Goal: Task Accomplishment & Management: Use online tool/utility

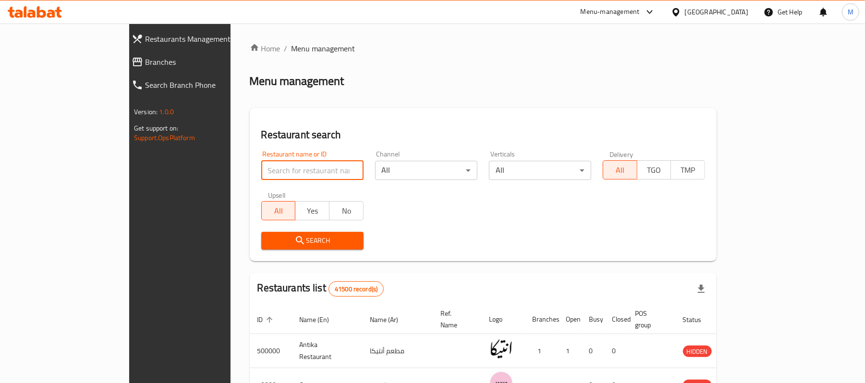
paste input "704435"
click at [261, 176] on input "704435" at bounding box center [312, 170] width 102 height 19
type input "704435"
click button "Search" at bounding box center [312, 241] width 102 height 18
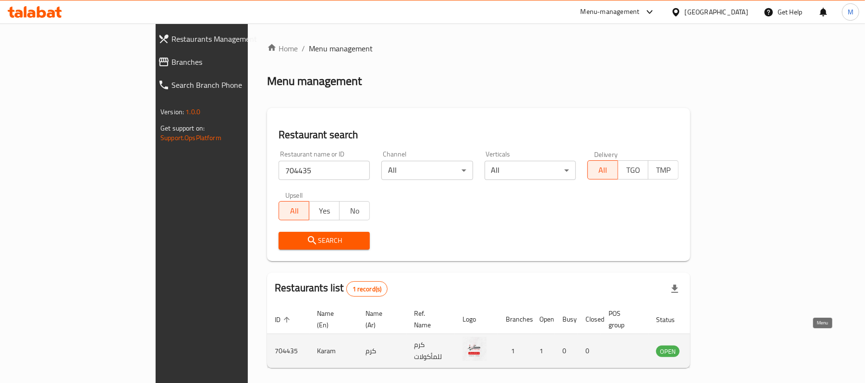
click at [718, 345] on icon "enhanced table" at bounding box center [713, 351] width 12 height 12
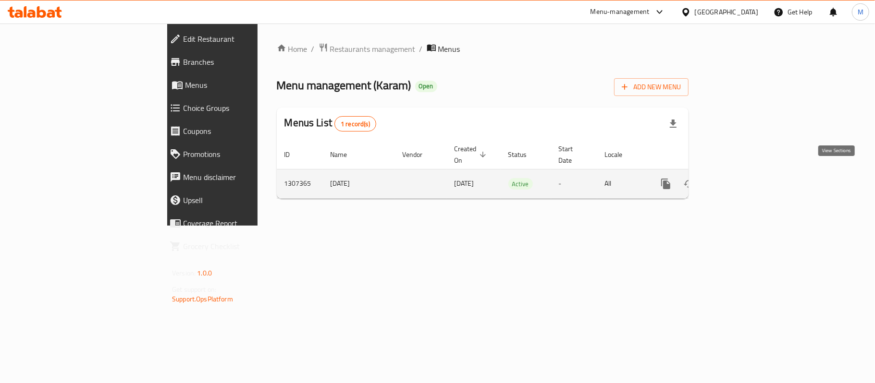
click at [741, 178] on icon "enhanced table" at bounding box center [735, 184] width 12 height 12
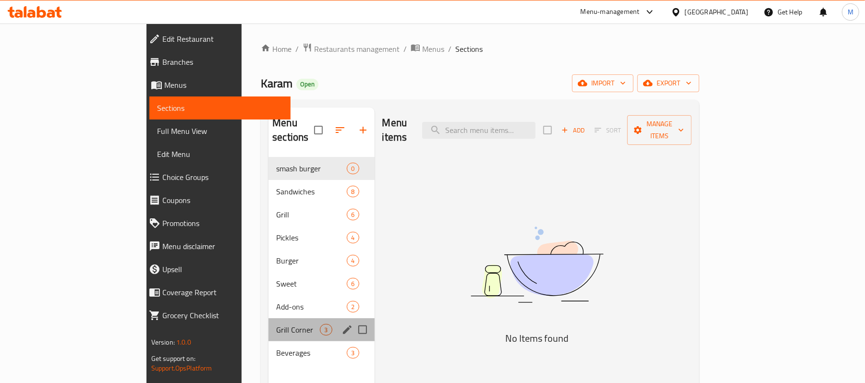
click at [269, 319] on div "Grill Corner 3" at bounding box center [322, 330] width 106 height 23
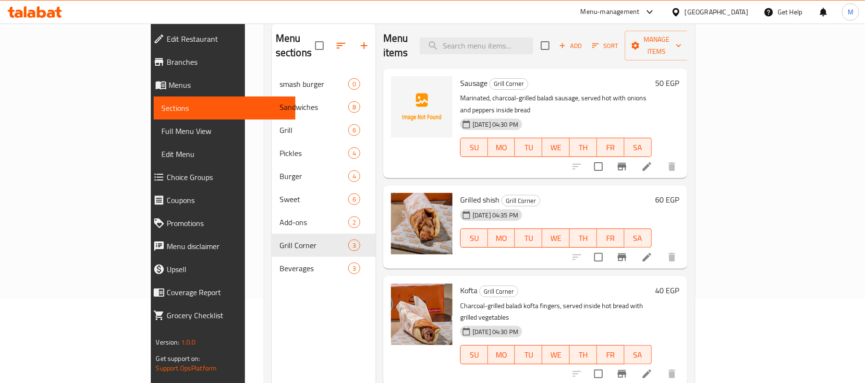
scroll to position [85, 0]
click at [626, 253] on icon "Branch-specific-item" at bounding box center [622, 257] width 9 height 8
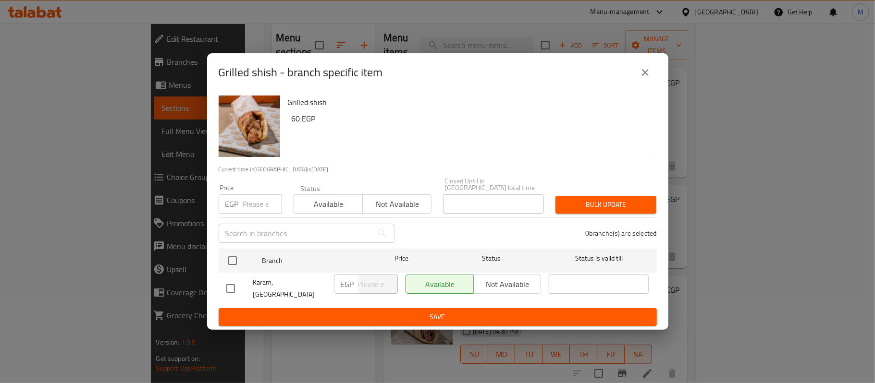
click at [757, 139] on div "Grilled shish - branch specific item Grilled shish 60 EGP Current time in [GEOG…" at bounding box center [437, 191] width 875 height 383
click at [641, 78] on icon "close" at bounding box center [645, 73] width 12 height 12
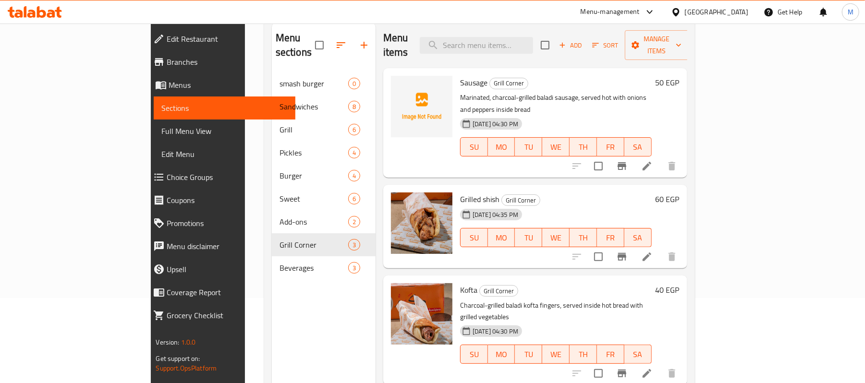
click at [680, 193] on h6 "60 EGP" at bounding box center [668, 199] width 24 height 13
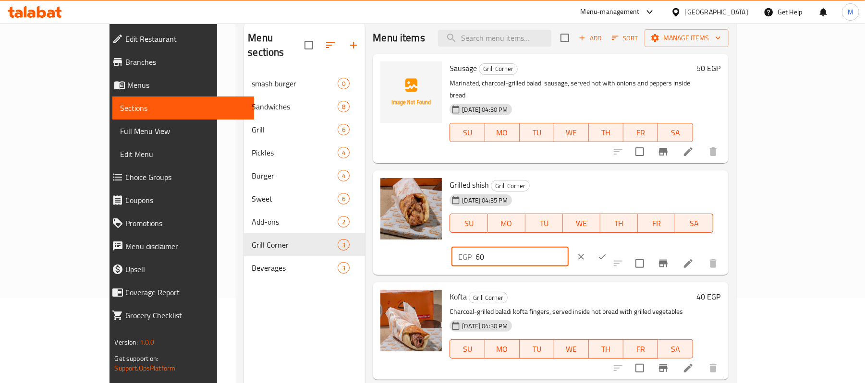
click at [568, 247] on input "60" at bounding box center [522, 256] width 93 height 19
type input "65"
click at [607, 252] on icon "ok" at bounding box center [603, 257] width 10 height 10
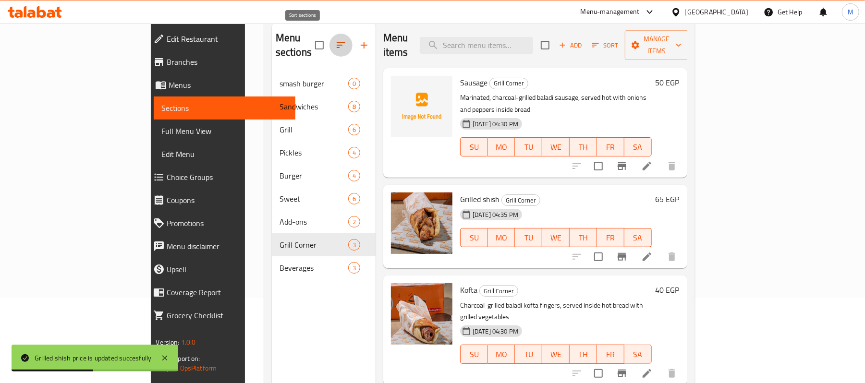
click at [337, 42] on icon "button" at bounding box center [341, 45] width 9 height 6
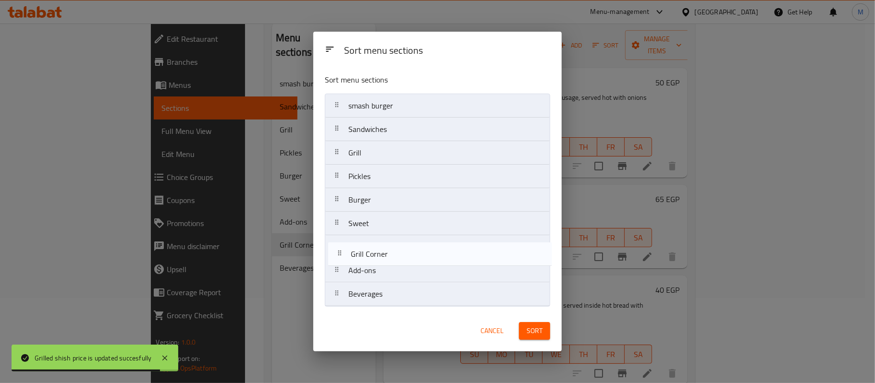
drag, startPoint x: 385, startPoint y: 274, endPoint x: 389, endPoint y: 240, distance: 33.9
click at [389, 240] on nav "smash burger Sandwiches Grill Pickles Burger Sweet Add-ons Grill Corner Beverag…" at bounding box center [437, 200] width 225 height 213
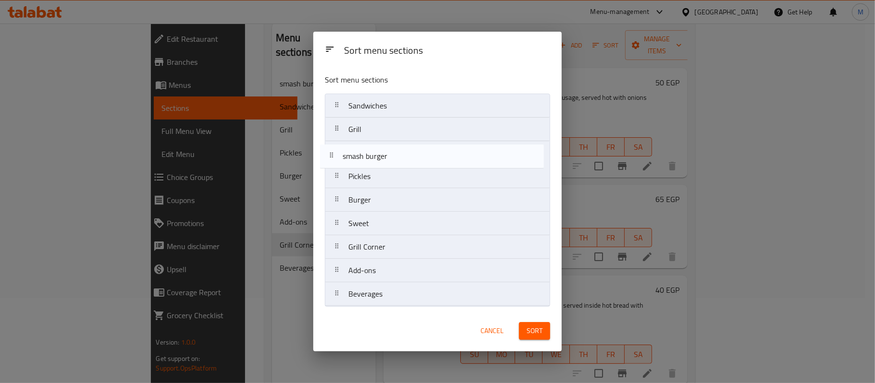
drag, startPoint x: 410, startPoint y: 110, endPoint x: 405, endPoint y: 166, distance: 56.5
click at [405, 166] on nav "smash burger Sandwiches Grill Pickles Burger Sweet Grill Corner Add-ons Beverag…" at bounding box center [437, 200] width 225 height 213
drag, startPoint x: 387, startPoint y: 206, endPoint x: 394, endPoint y: 159, distance: 48.1
click at [394, 159] on nav "Sandwiches Grill smash burger Pickles Burger Sweet Grill Corner Add-ons Beverag…" at bounding box center [437, 200] width 225 height 213
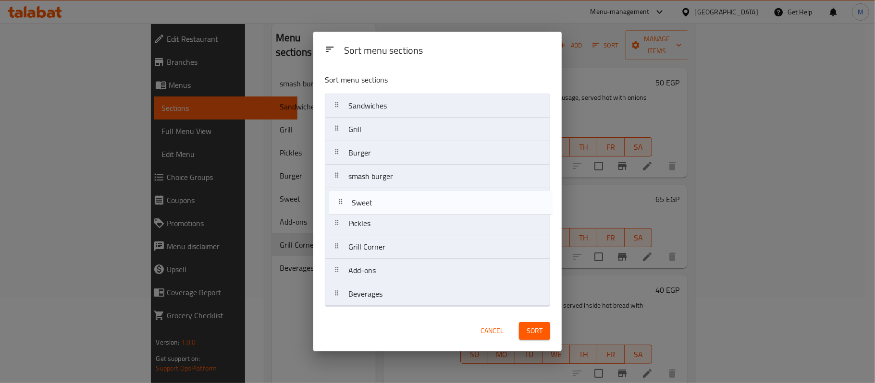
drag, startPoint x: 389, startPoint y: 227, endPoint x: 392, endPoint y: 202, distance: 25.3
click at [392, 202] on nav "Sandwiches Grill Burger smash burger Pickles Sweet Grill Corner Add-ons Beverag…" at bounding box center [437, 200] width 225 height 213
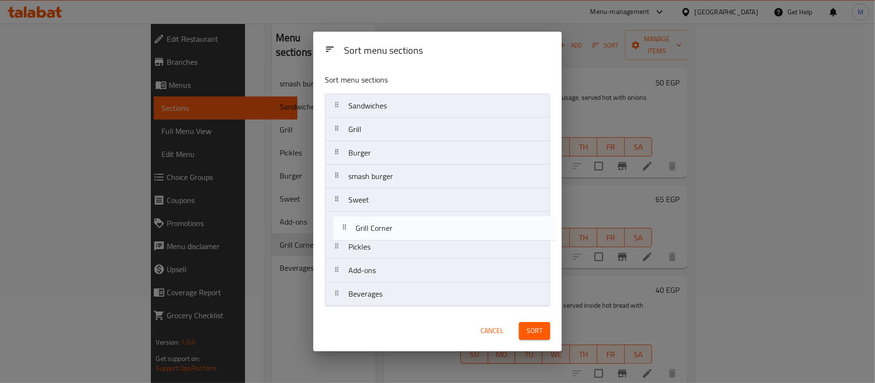
drag, startPoint x: 382, startPoint y: 252, endPoint x: 395, endPoint y: 223, distance: 31.0
click at [395, 223] on nav "Sandwiches Grill Burger smash burger Sweet Pickles Grill Corner Add-ons Beverag…" at bounding box center [437, 200] width 225 height 213
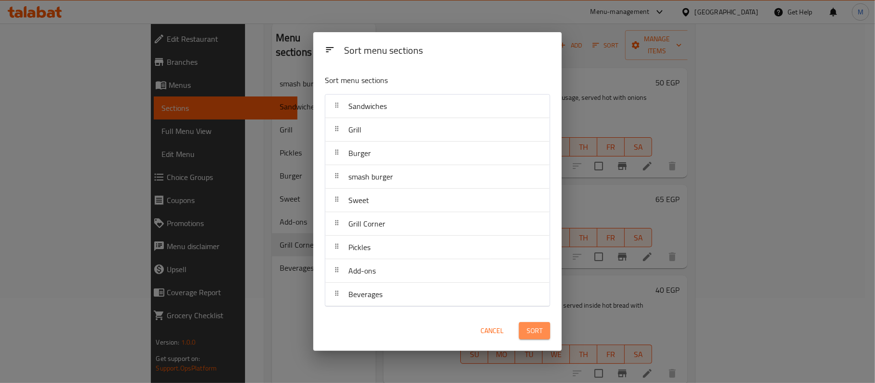
click at [533, 331] on span "Sort" at bounding box center [535, 331] width 16 height 12
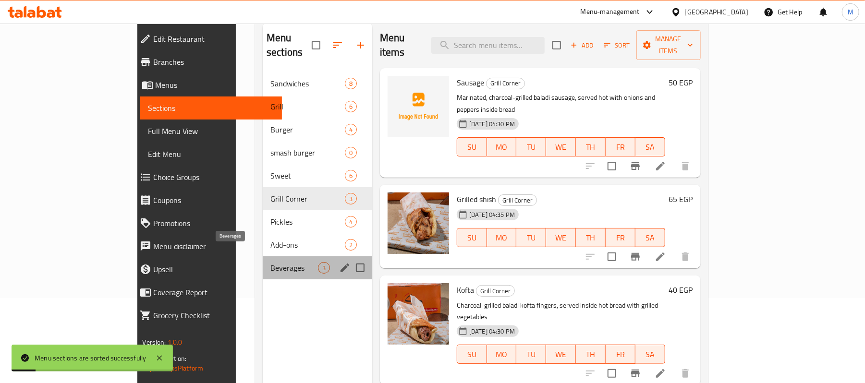
click at [270, 262] on span "Beverages" at bounding box center [294, 268] width 48 height 12
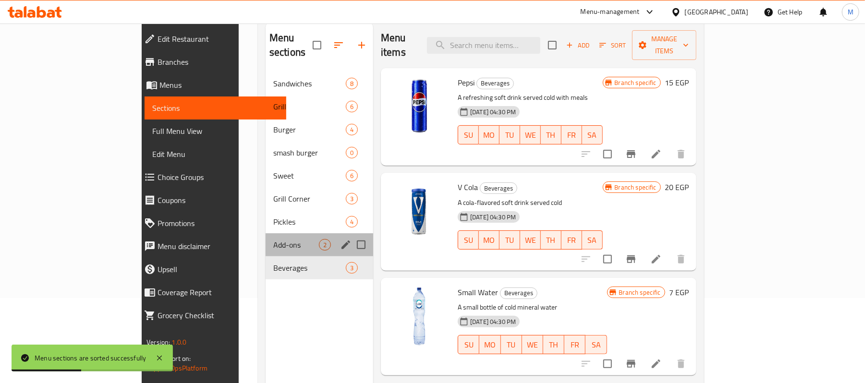
click at [266, 237] on div "Add-ons 2" at bounding box center [320, 244] width 108 height 23
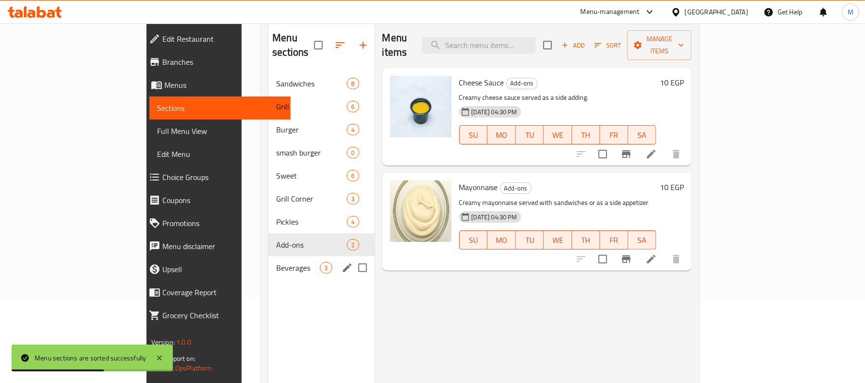
click at [269, 257] on div "Beverages 3" at bounding box center [322, 268] width 106 height 23
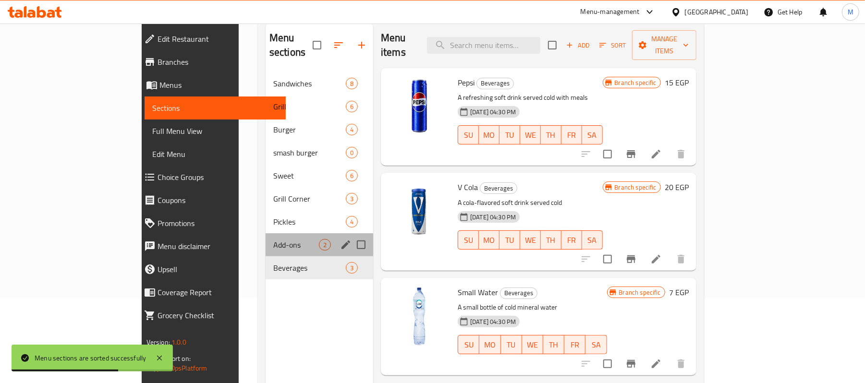
click at [266, 237] on div "Add-ons 2" at bounding box center [320, 244] width 108 height 23
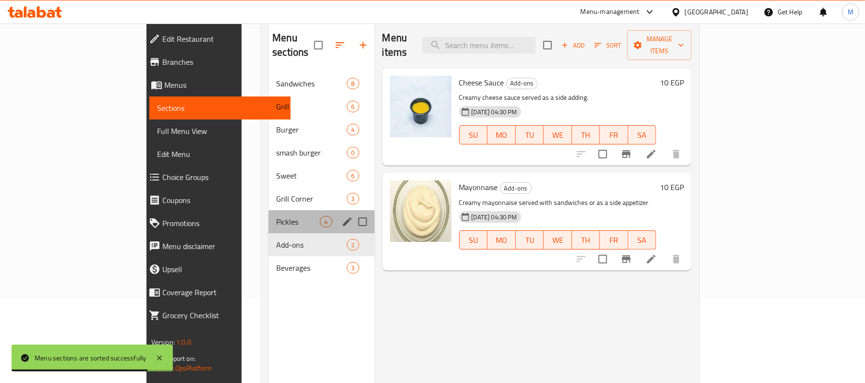
click at [269, 216] on div "Pickles 4" at bounding box center [322, 221] width 106 height 23
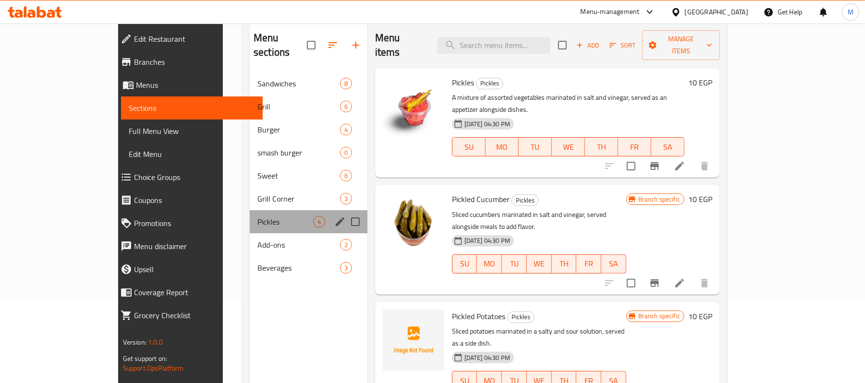
click at [250, 210] on div "Pickles 4" at bounding box center [309, 221] width 118 height 23
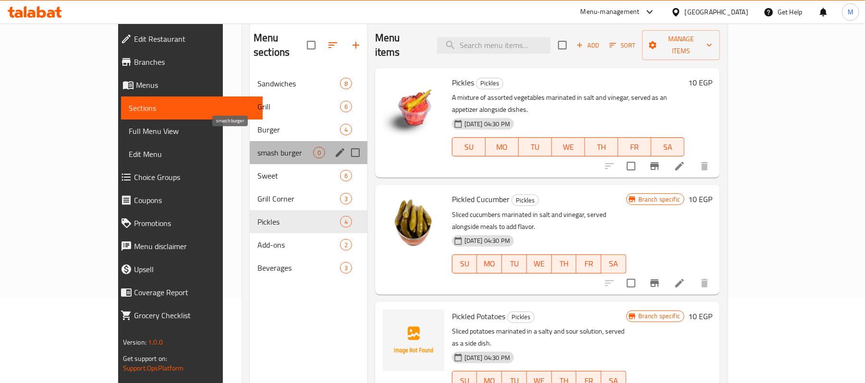
click at [257, 147] on span "smash burger" at bounding box center [285, 153] width 56 height 12
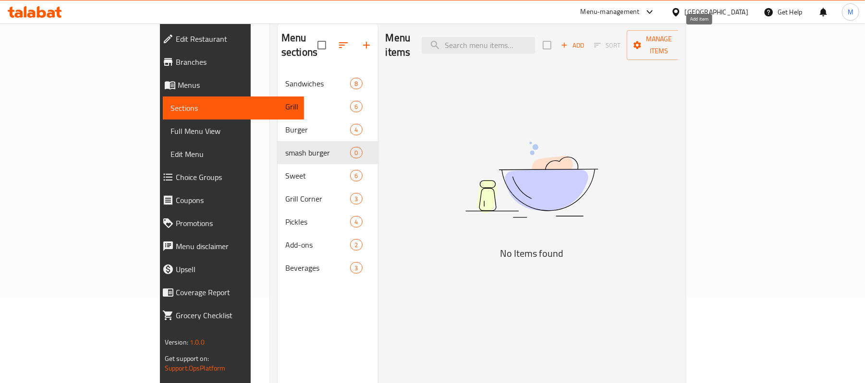
click at [586, 40] on span "Add" at bounding box center [573, 45] width 26 height 11
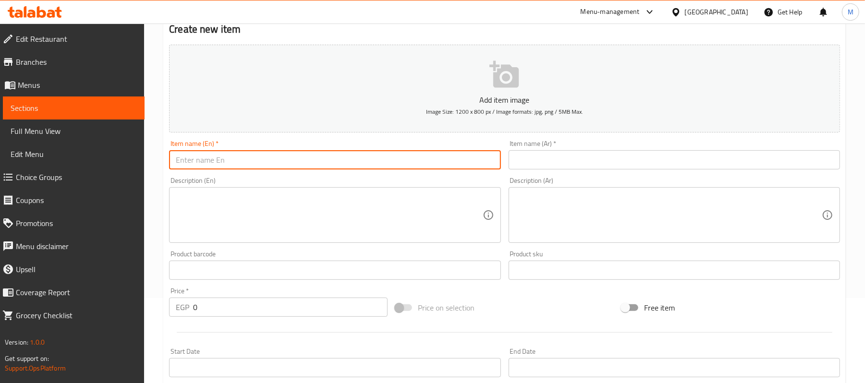
click at [297, 154] on input "text" at bounding box center [334, 159] width 331 height 19
type input "Original Burger"
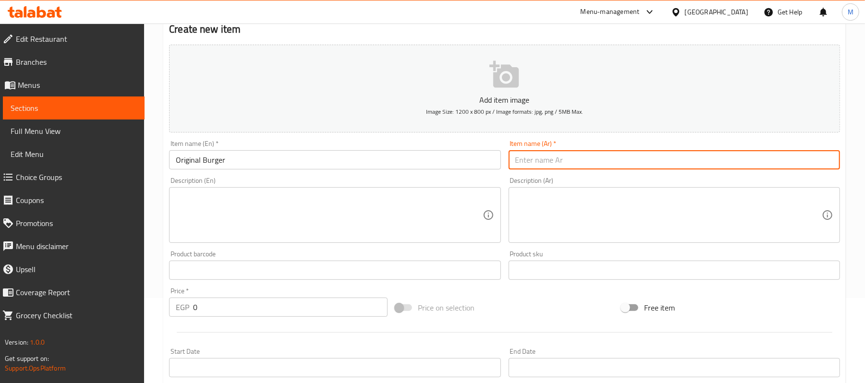
click at [535, 158] on input "text" at bounding box center [674, 159] width 331 height 19
type input "ا"
type input "h"
type input "اوريجنال برجر"
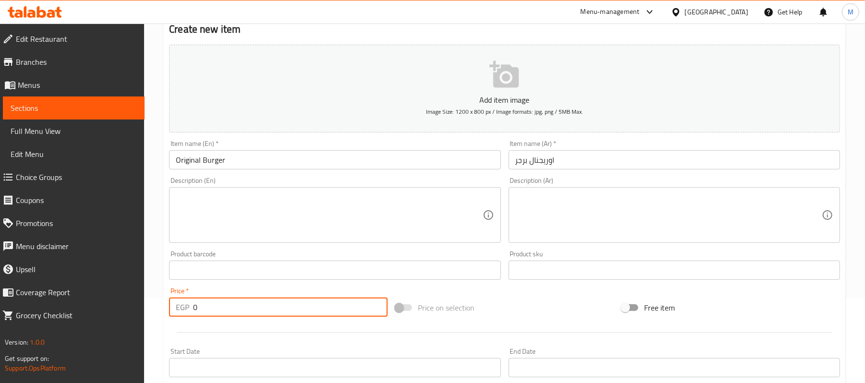
click at [245, 309] on input "0" at bounding box center [290, 307] width 195 height 19
type input "90"
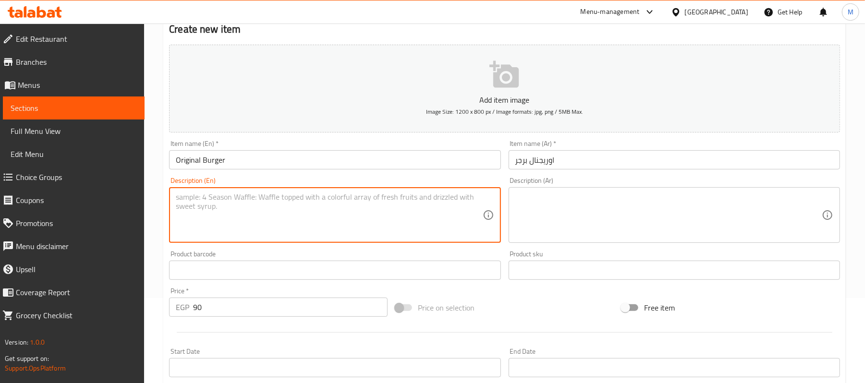
click at [248, 202] on textarea at bounding box center [329, 216] width 306 height 46
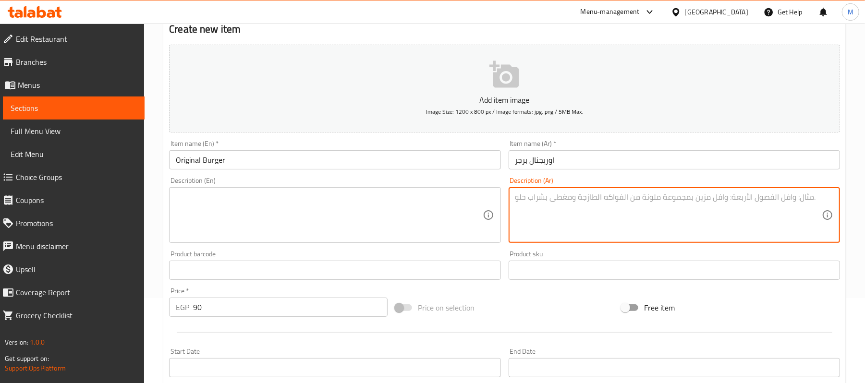
click at [629, 205] on textarea at bounding box center [668, 216] width 306 height 46
type textarea "ق"
click at [600, 196] on textarea "قطعة بيف + بيف بيكون + بصل مكرمل + باربكيو" at bounding box center [668, 216] width 306 height 46
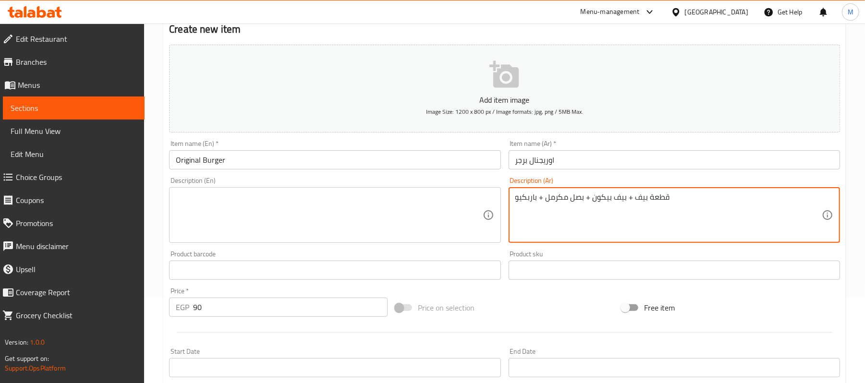
click at [600, 196] on textarea "قطعة بيف + بيف بيكون + بصل مكرمل + باربكيو" at bounding box center [668, 216] width 306 height 46
type textarea "قطعة بيف + بيف بيكون + بصل مكرمل + باربكيو"
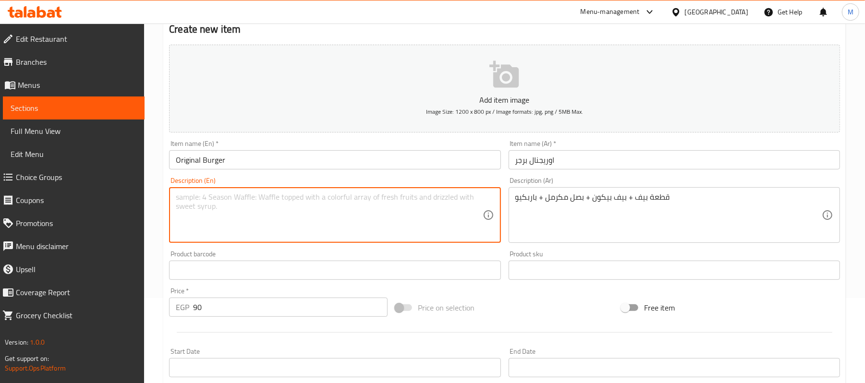
paste textarea "Beef patty + beef bacon + caramelized onions + barbecue"
type textarea "Beef patty + beef bacon + caramelized onions + barbecue"
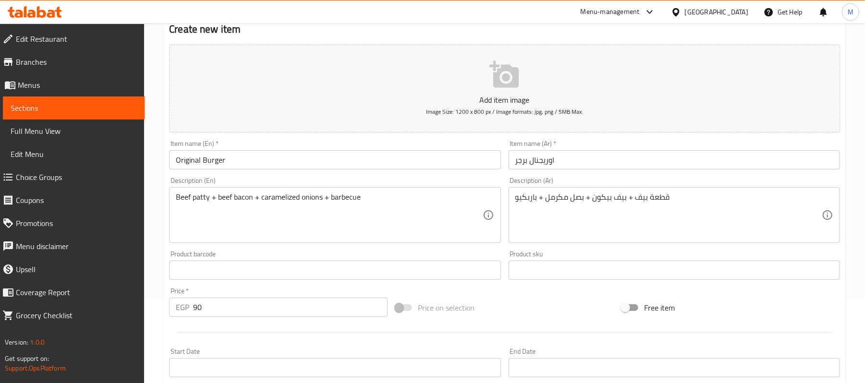
click at [156, 233] on div "Home / Restaurants management / Menus / Sections / item / create smash burger s…" at bounding box center [504, 266] width 721 height 655
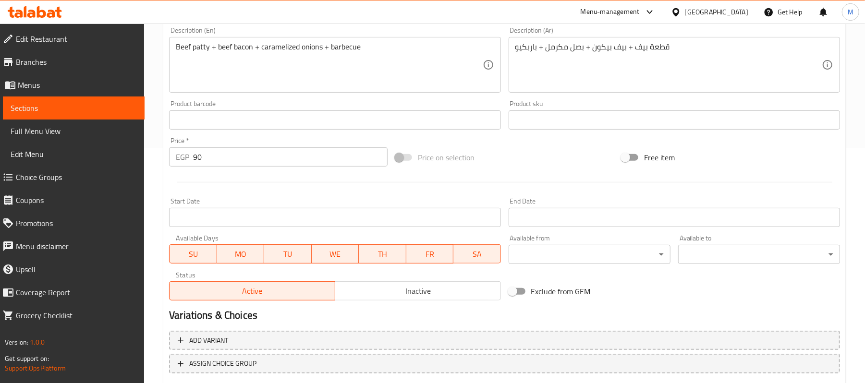
scroll to position [294, 0]
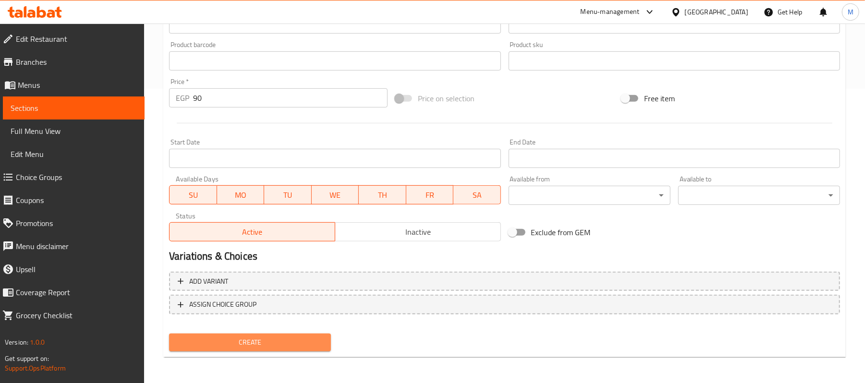
click at [280, 351] on button "Create" at bounding box center [250, 343] width 162 height 18
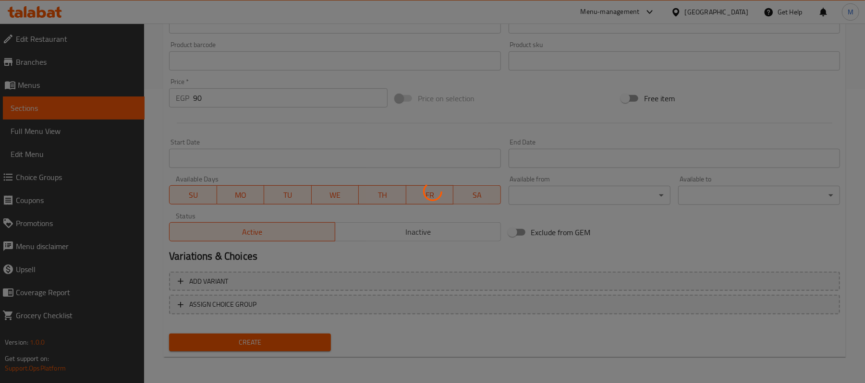
type input "0"
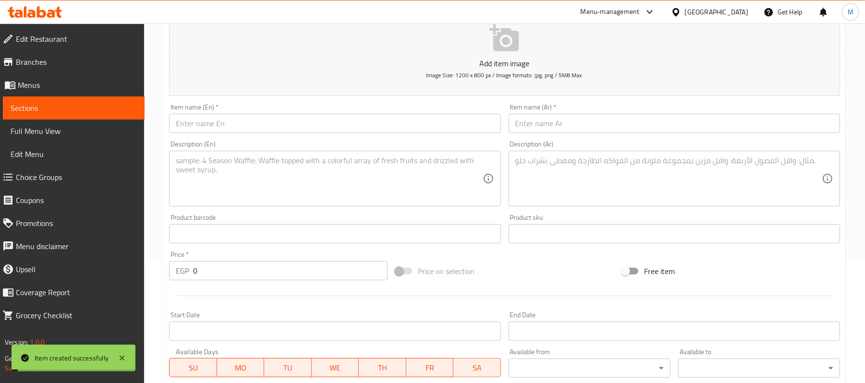
scroll to position [121, 0]
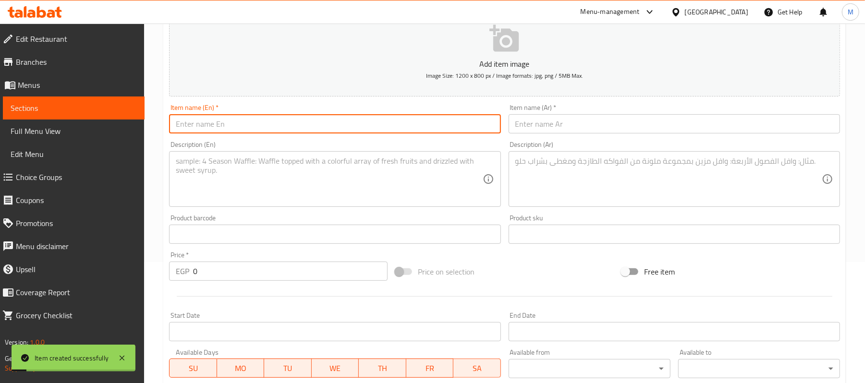
click at [314, 130] on input "text" at bounding box center [334, 123] width 331 height 19
type input "Volcano Smash"
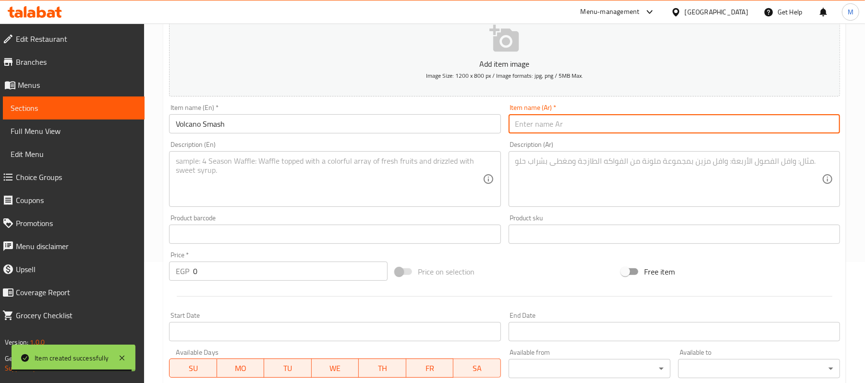
click at [615, 129] on input "text" at bounding box center [674, 123] width 331 height 19
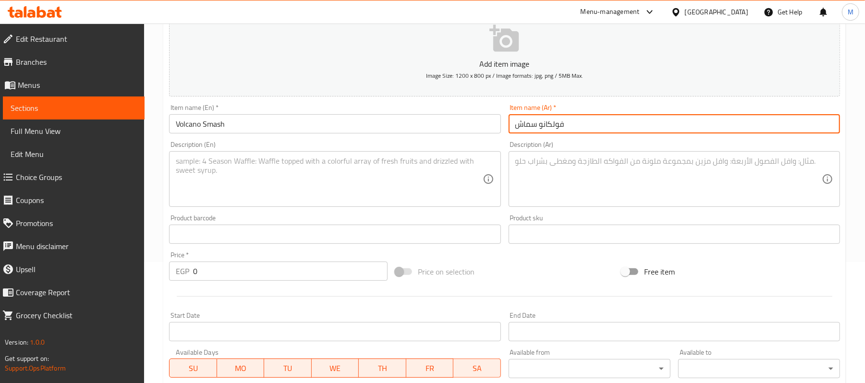
type input "فولكانو سماش"
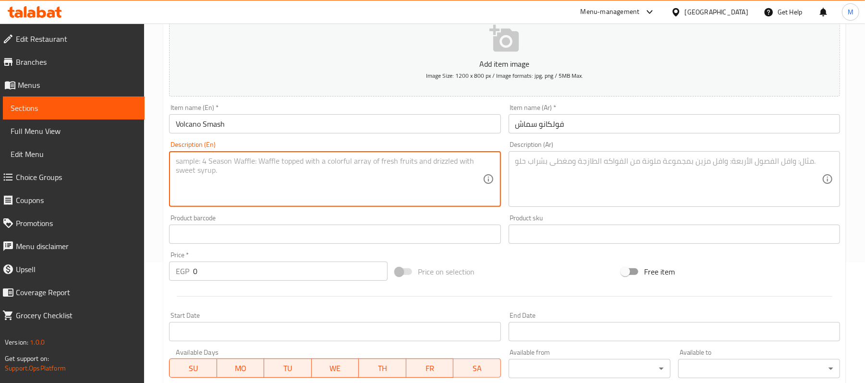
click at [295, 175] on textarea at bounding box center [329, 180] width 306 height 46
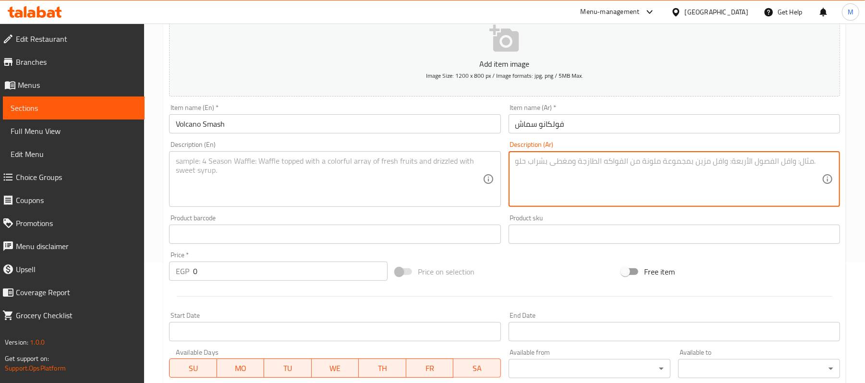
click at [561, 160] on textarea at bounding box center [668, 180] width 306 height 46
click at [373, 175] on textarea at bounding box center [329, 180] width 306 height 46
click at [535, 172] on textarea at bounding box center [668, 180] width 306 height 46
click at [564, 167] on textarea "2 قطعة سماش برجر + بيف بيكون + هالبينو + بصل مكرمل + بربكيو + جبنة + سيراتشا" at bounding box center [668, 180] width 306 height 46
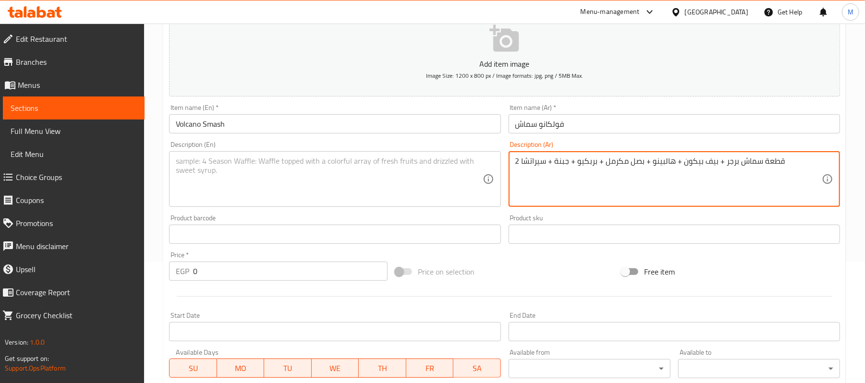
click at [564, 167] on textarea "2 قطعة سماش برجر + بيف بيكون + هالبينو + بصل مكرمل + بربكيو + جبنة + سيراتشا" at bounding box center [668, 180] width 306 height 46
type textarea "2 قطعة سماش برجر + بيف بيكون + هالبينو + بصل مكرمل + بربكيو + جبنة + سيراتشا"
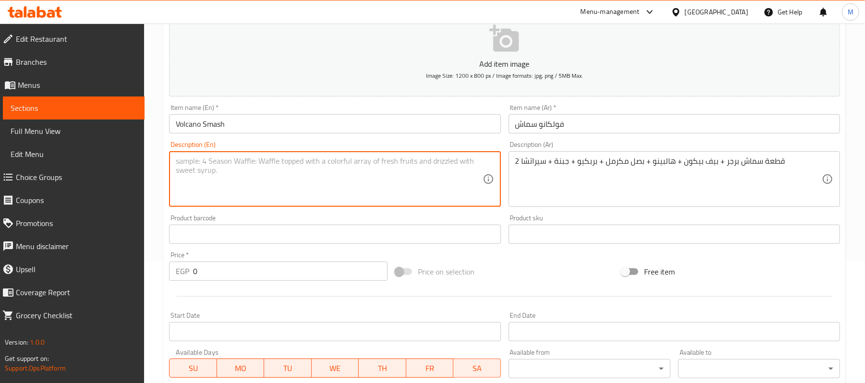
paste textarea "2 Smash Burgers + Beef Bacon + Jalapenos + Caramelized Onions + BBQ + Cheese + …"
click at [233, 160] on textarea "2 Smash Burgers + Beef Bacon + Jalapenos + Caramelized Onions + BBQ + Cheese + …" at bounding box center [329, 180] width 306 height 46
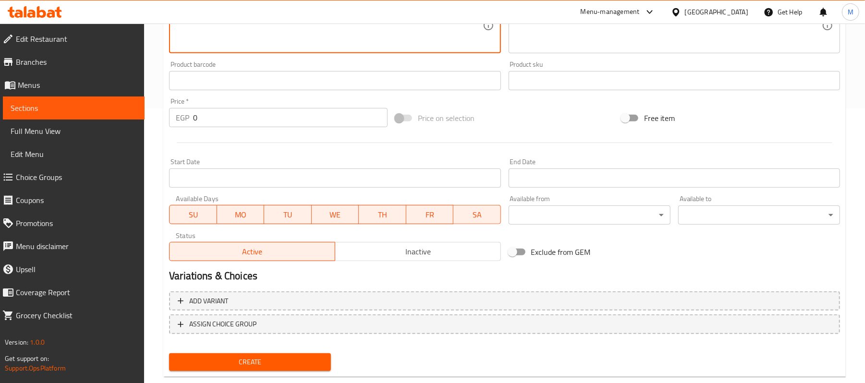
scroll to position [275, 0]
type textarea "2 Smash Burgers + Beef Bacon + Jalapenos + Caramelized Onions + BBQ + Cheese + …"
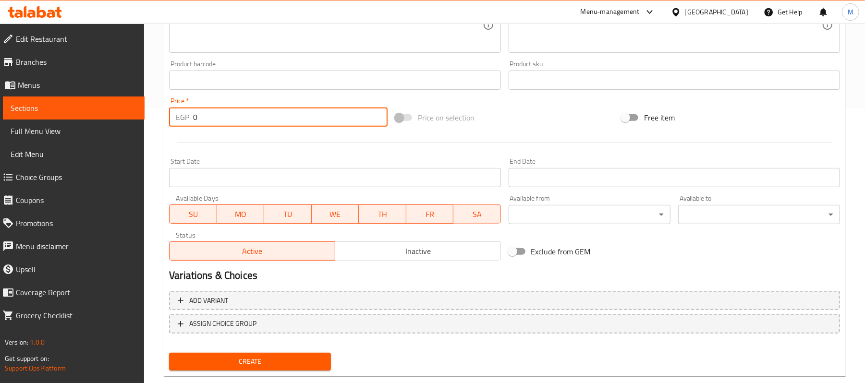
click at [239, 119] on input "0" at bounding box center [290, 117] width 195 height 19
type input "125"
click at [271, 357] on span "Create" at bounding box center [250, 362] width 147 height 12
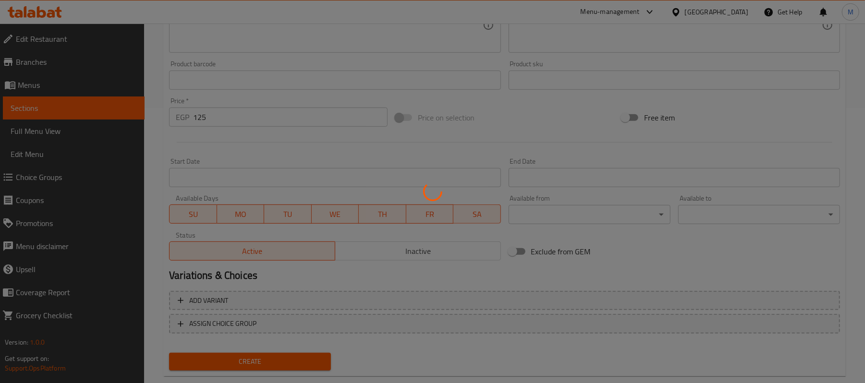
type input "0"
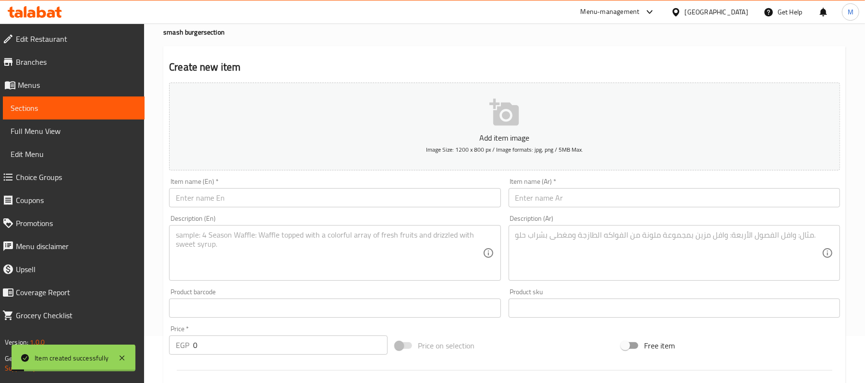
scroll to position [47, 0]
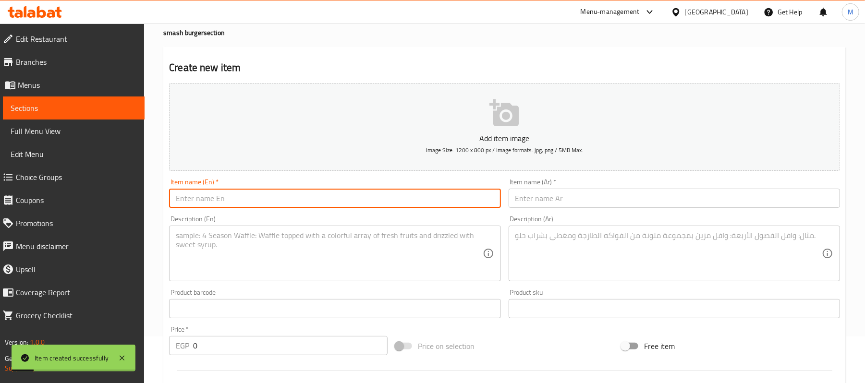
click at [255, 204] on input "text" at bounding box center [334, 198] width 331 height 19
type input "["
type input "Face Off"
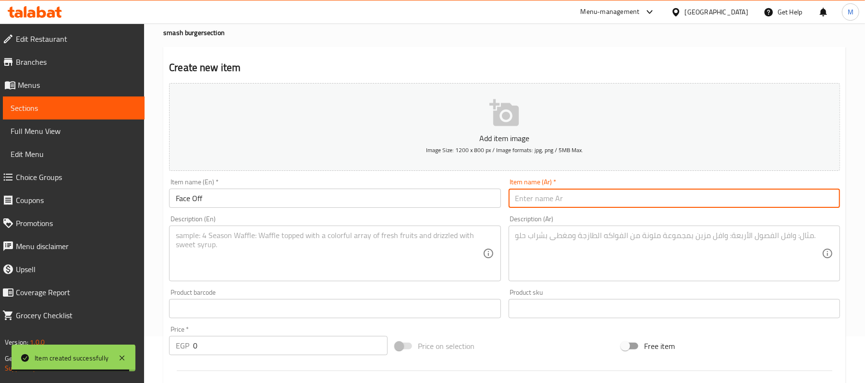
click at [585, 200] on input "text" at bounding box center [674, 198] width 331 height 19
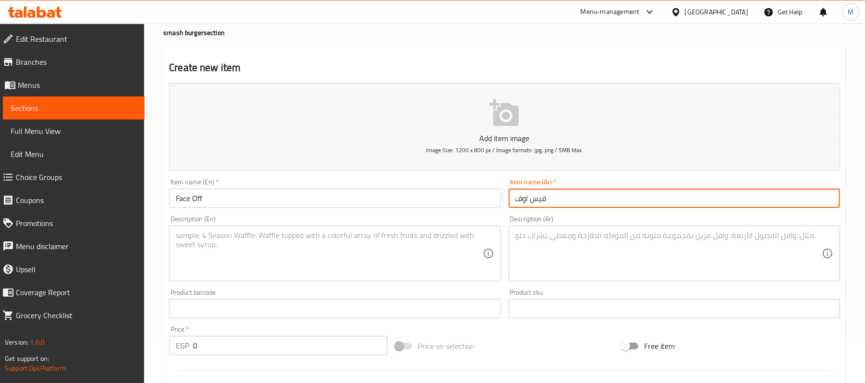
type input "فيس اوف"
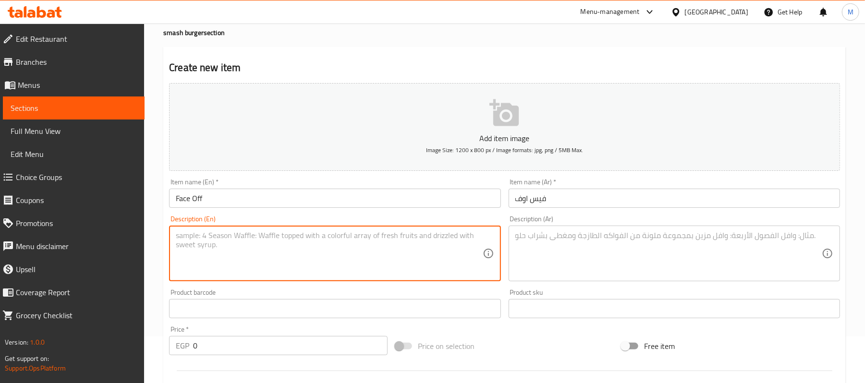
click at [395, 245] on textarea at bounding box center [329, 254] width 306 height 46
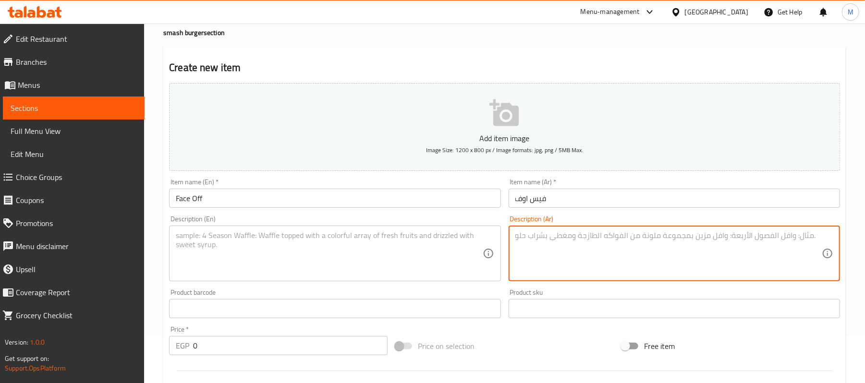
click at [558, 262] on textarea at bounding box center [668, 254] width 306 height 46
click at [577, 246] on textarea "بيف سماش + تشيكن + بيف بيكون + تركي + صوص جبنة + صوص باربكيو" at bounding box center [668, 254] width 306 height 46
type textarea "بيف سماش + تشيكن + بيف بيكون + تركي + صوص جبنة + صوص باربكيو"
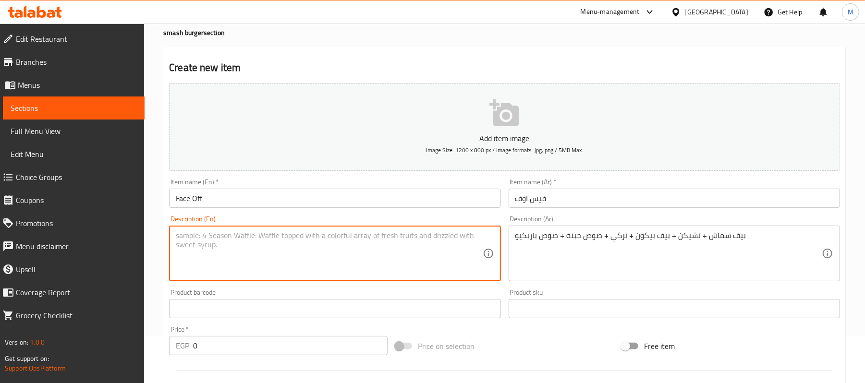
paste textarea "Beef smash + chicken + beef bacon + turkey + cheese sauce + barbecue sauce"
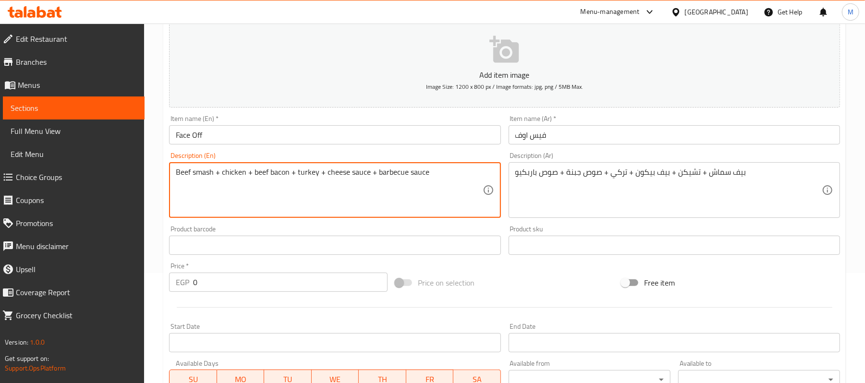
scroll to position [112, 0]
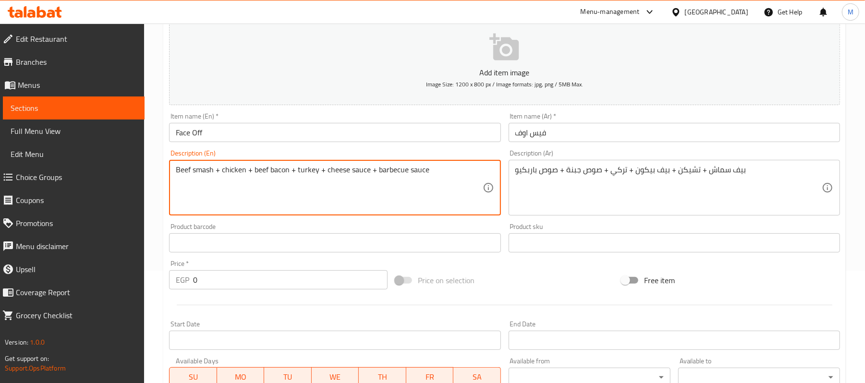
type textarea "Beef smash + chicken + beef bacon + turkey + cheese sauce + barbecue sauce"
click at [227, 273] on input "0" at bounding box center [290, 279] width 195 height 19
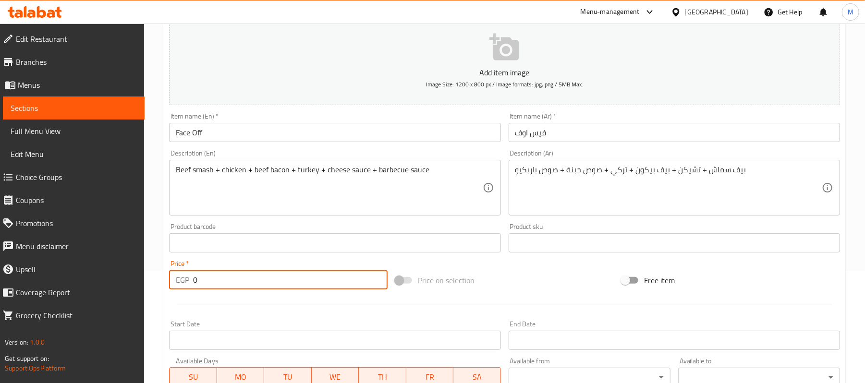
click at [227, 273] on input "0" at bounding box center [290, 279] width 195 height 19
type input "130"
click at [250, 312] on div at bounding box center [504, 306] width 679 height 24
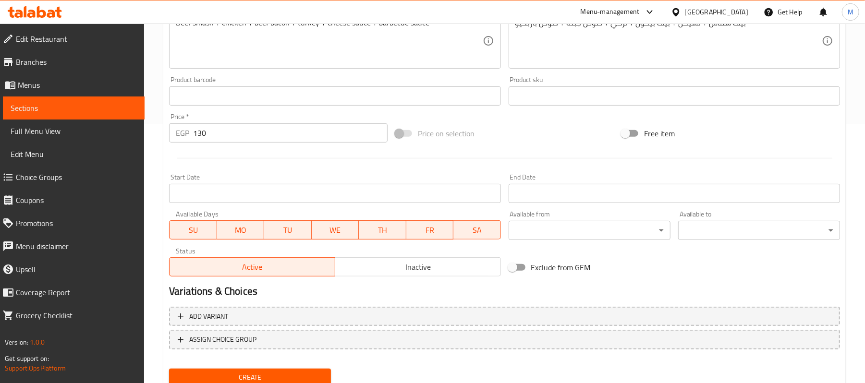
scroll to position [260, 0]
click at [256, 369] on button "Create" at bounding box center [250, 377] width 162 height 18
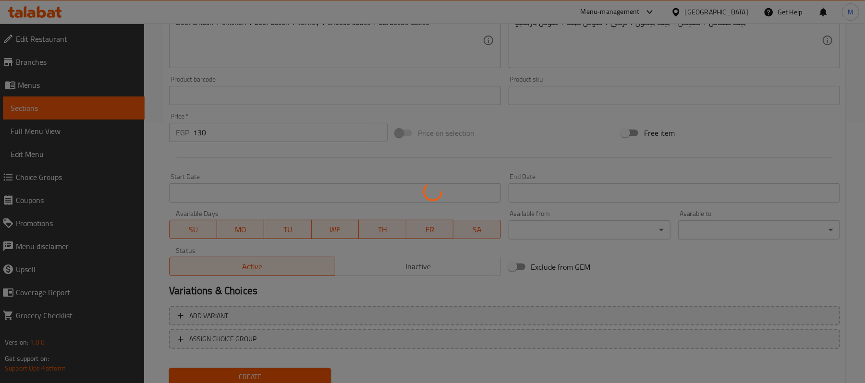
type input "0"
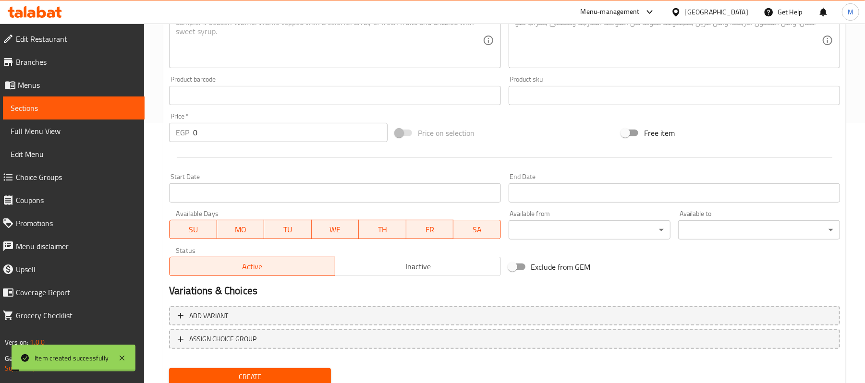
scroll to position [131, 0]
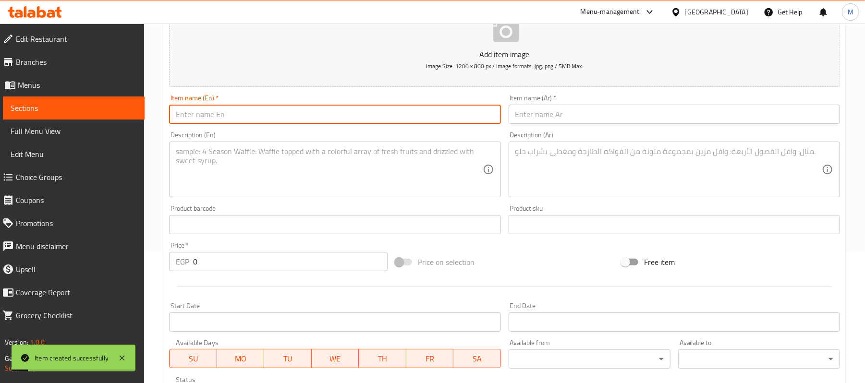
click at [298, 122] on input "text" at bounding box center [334, 114] width 331 height 19
type input "؛"
type input "Paradise"
click at [526, 121] on input "text" at bounding box center [674, 114] width 331 height 19
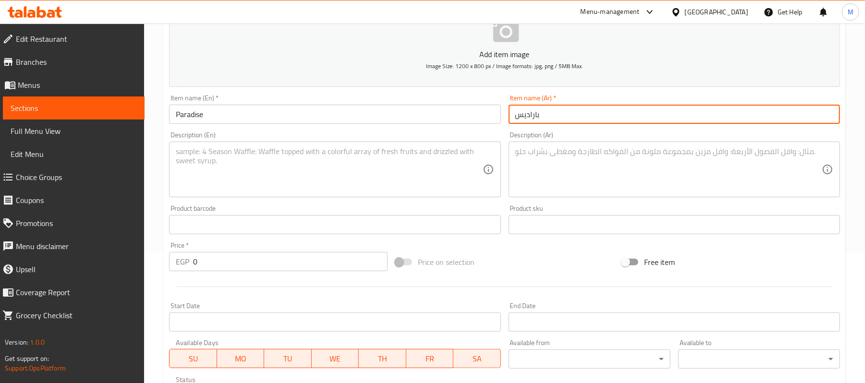
type input "باراديس"
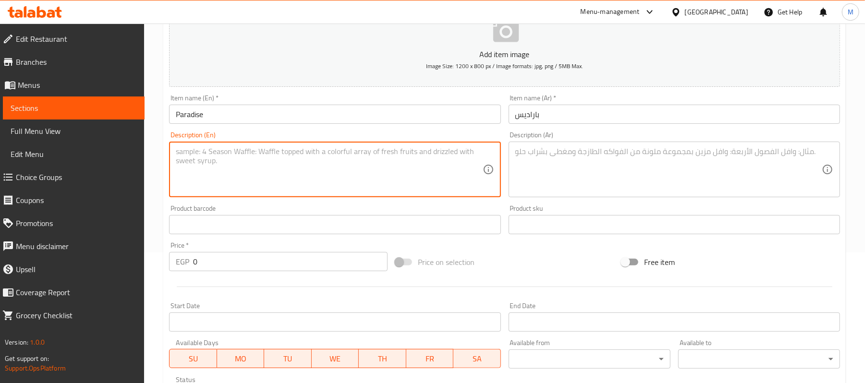
click at [315, 183] on textarea at bounding box center [329, 170] width 306 height 46
click at [615, 173] on textarea at bounding box center [668, 170] width 306 height 46
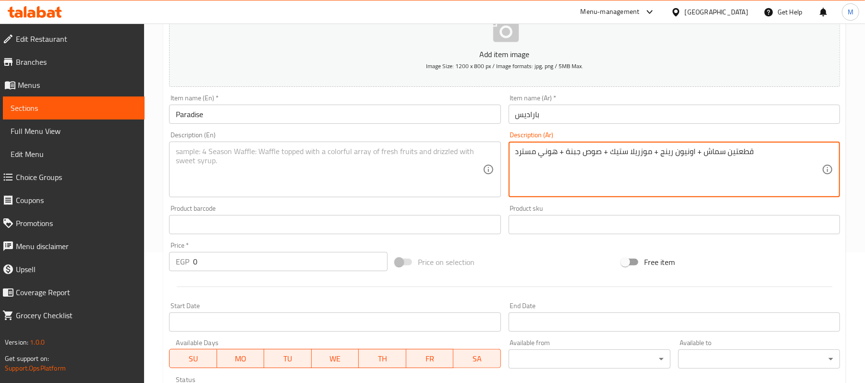
click at [600, 158] on textarea "قطعتين سماش + اونيون رينج + موزريلا ستيك + صوص جبنة + هوني مسترد" at bounding box center [668, 170] width 306 height 46
type textarea "قطعتين سماش + اونيون رينج + موزريلا ستيك + صوص جبنة + هوني مسترد"
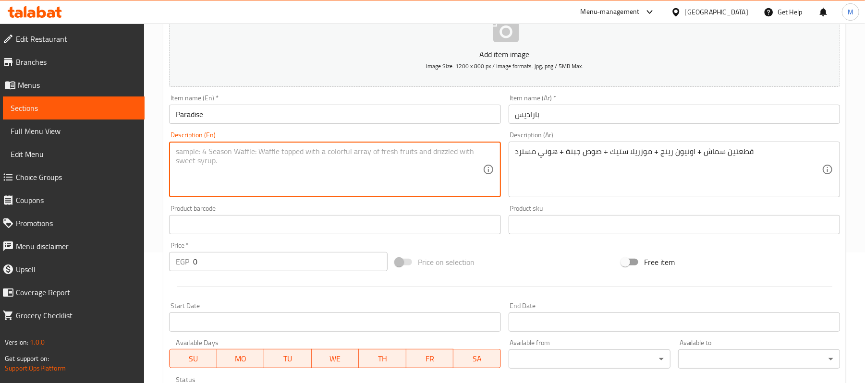
paste textarea "2 Smash Pieces + Onion Ring + Mozzarella Stick + Cheese Sauce + Honey Mustard"
type textarea "2 Smash Pieces + Onion Ring + Mozzarella Stick + Cheese Sauce + Honey Mustard"
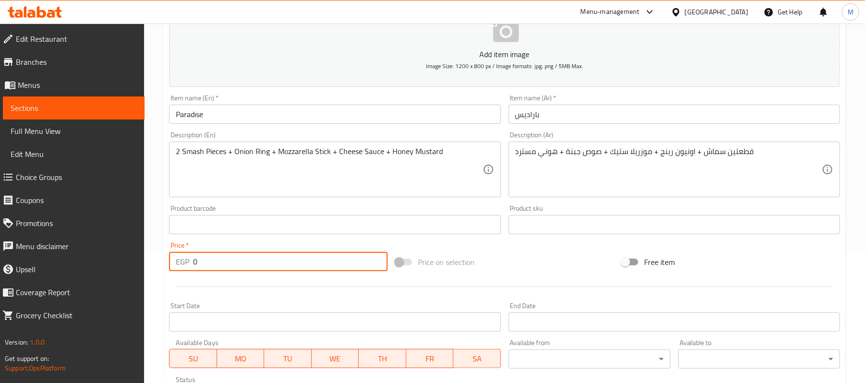
click at [221, 259] on input "0" at bounding box center [290, 261] width 195 height 19
type input "130"
click at [252, 291] on div at bounding box center [504, 287] width 679 height 24
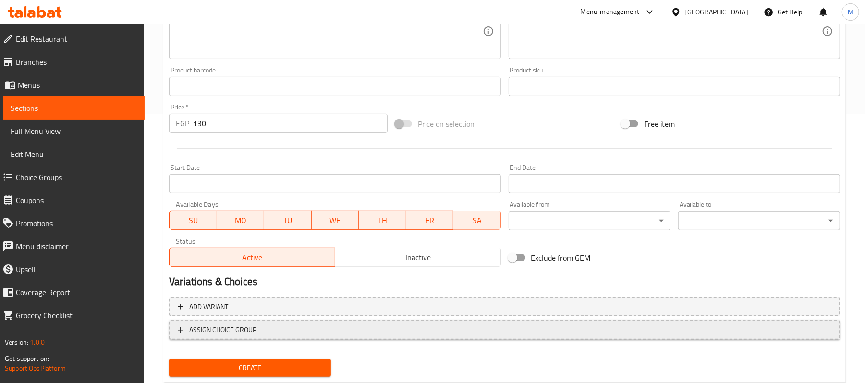
scroll to position [270, 0]
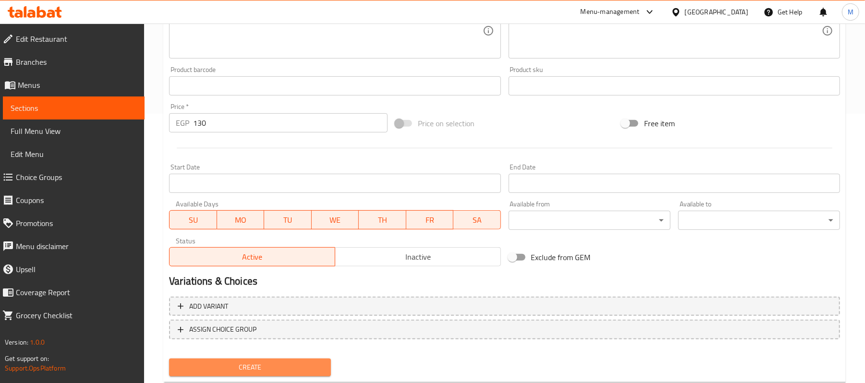
click at [252, 367] on span "Create" at bounding box center [250, 368] width 147 height 12
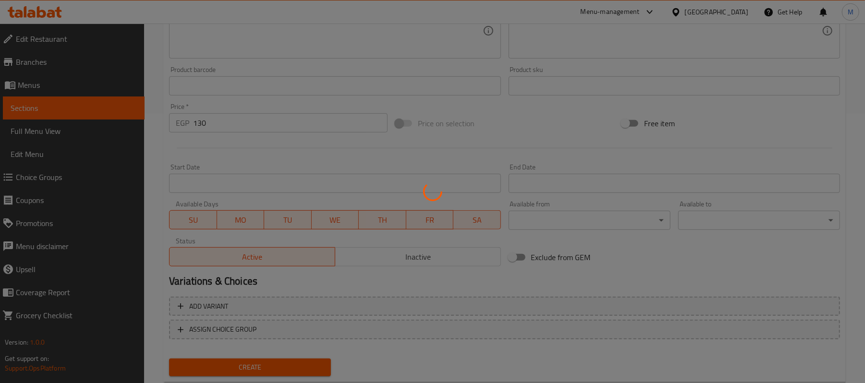
type input "0"
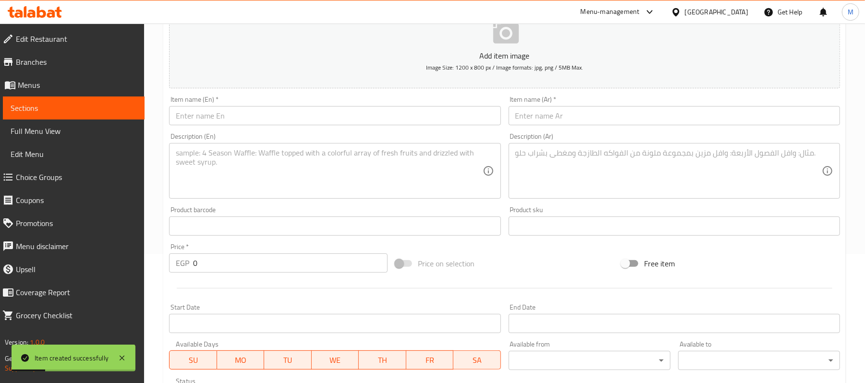
scroll to position [127, 0]
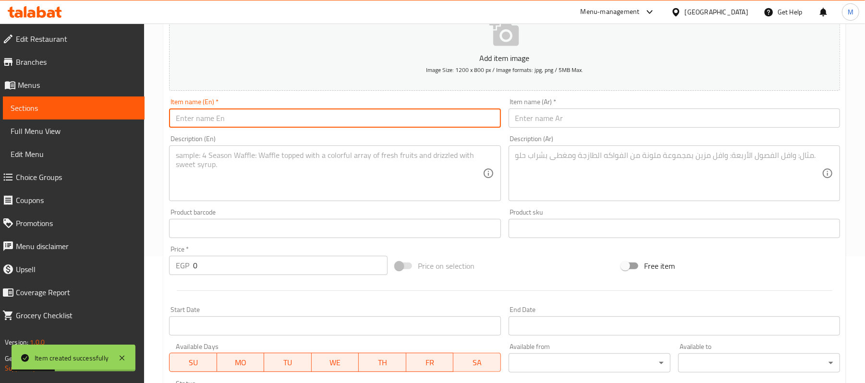
click at [233, 118] on input "text" at bounding box center [334, 118] width 331 height 19
type input "["
type input "Green Meal"
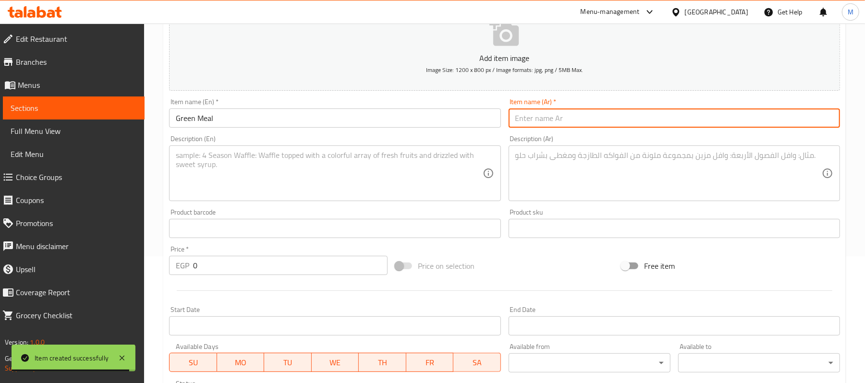
click at [600, 120] on input "text" at bounding box center [674, 118] width 331 height 19
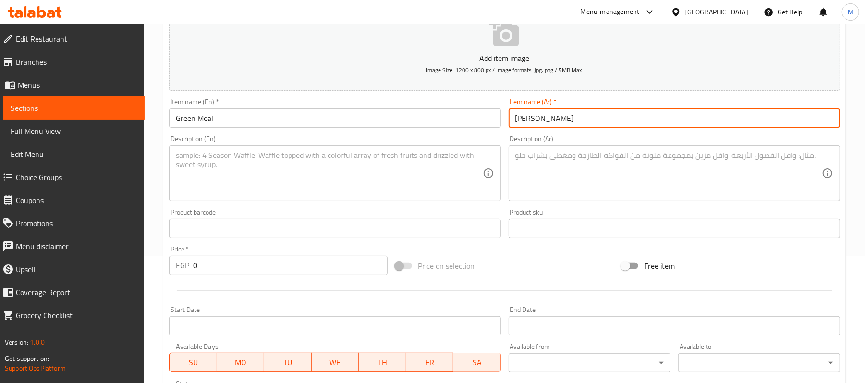
type input "[PERSON_NAME]"
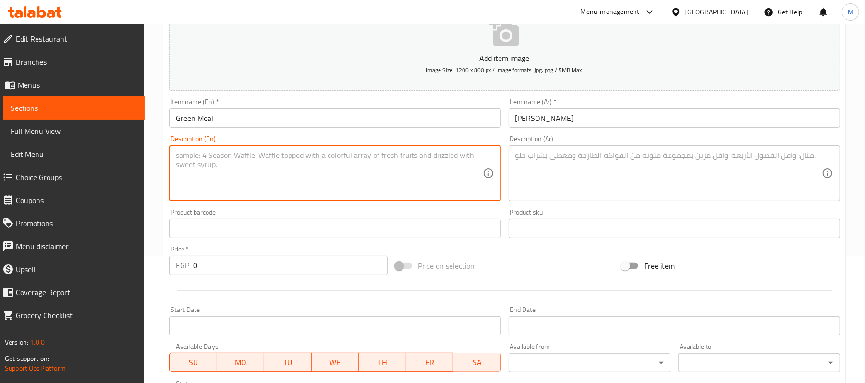
click at [301, 170] on textarea at bounding box center [329, 174] width 306 height 46
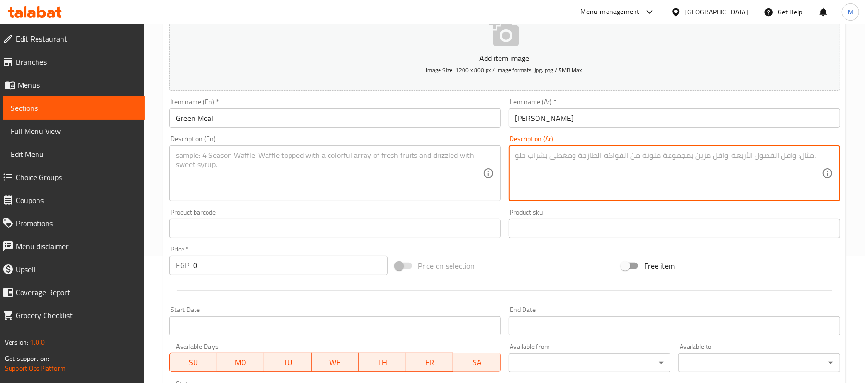
click at [572, 164] on textarea at bounding box center [668, 174] width 306 height 46
click at [550, 153] on textarea "2 سماش برجر + سلامي + مشروم + صوص باربكيو + + صوص جبنة" at bounding box center [668, 174] width 306 height 46
type textarea "2 سماش برجر + سلامي + مشروم + صوص باربكيو + + صوص جبنة"
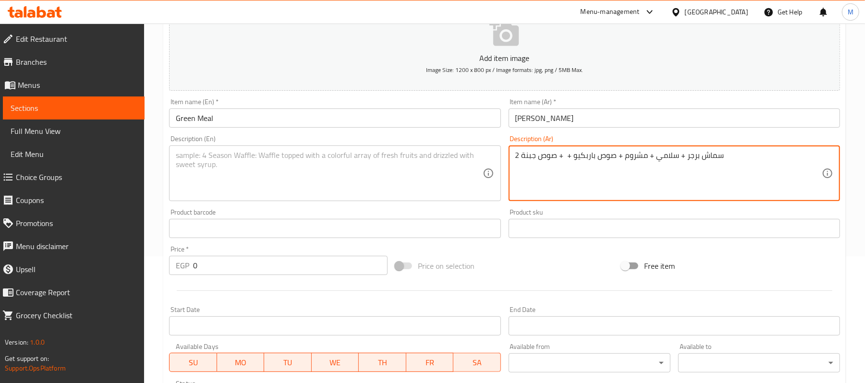
paste textarea "2 smash burgers + salami + mushrooms + barbecue sauce + cheese sauce"
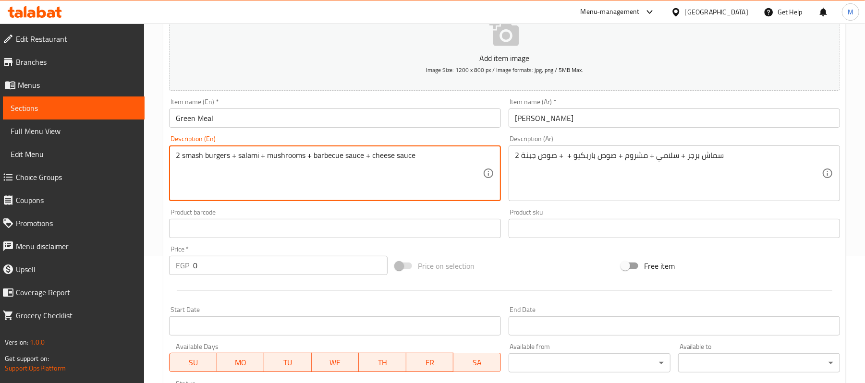
type textarea "2 smash burgers + salami + mushrooms + barbecue sauce + cheese sauce"
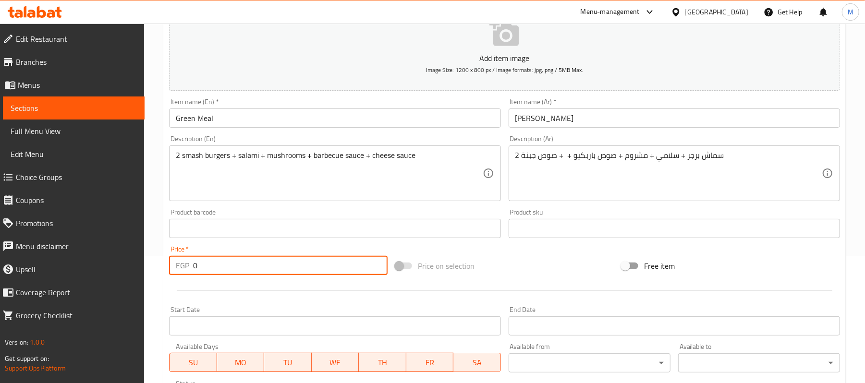
click at [252, 264] on input "0" at bounding box center [290, 265] width 195 height 19
type input "140"
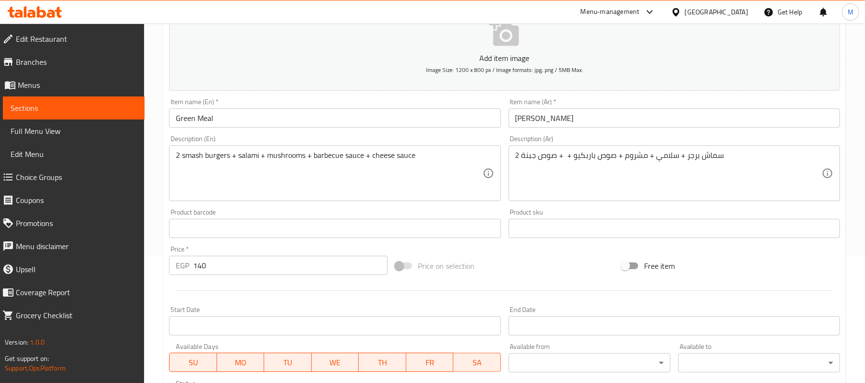
click at [251, 278] on div "Price   * EGP 140 Price *" at bounding box center [278, 260] width 226 height 37
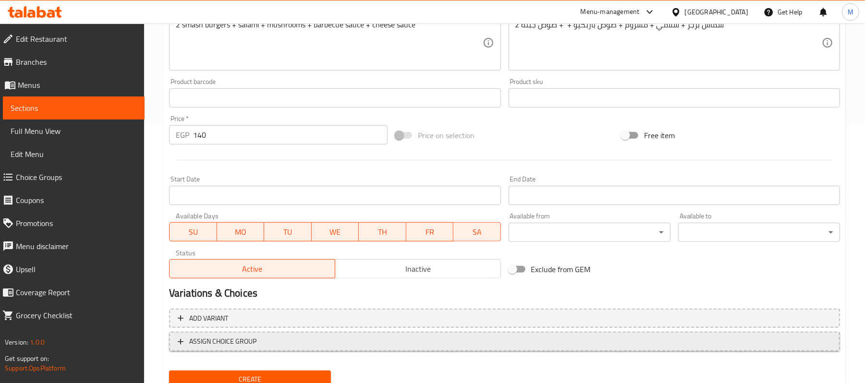
scroll to position [258, 0]
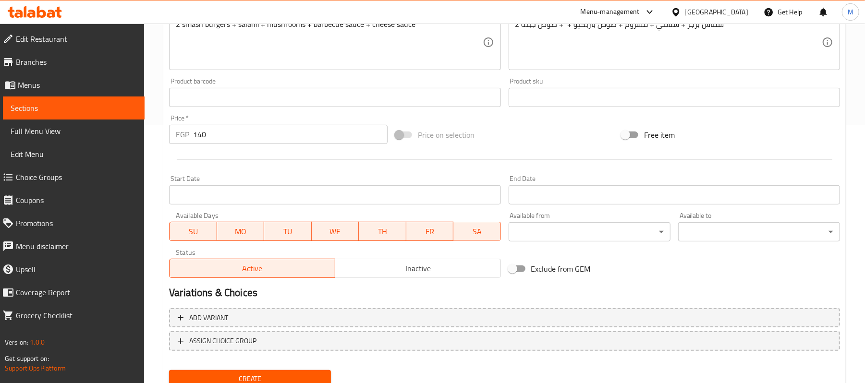
click at [277, 369] on div "Create" at bounding box center [250, 379] width 170 height 25
click at [273, 371] on button "Create" at bounding box center [250, 379] width 162 height 18
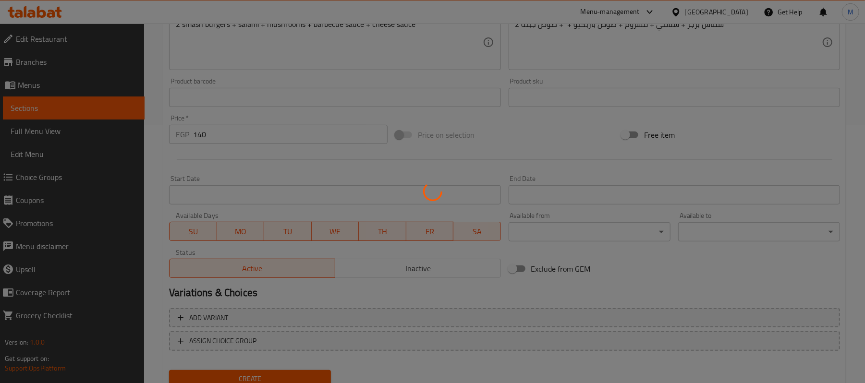
type input "0"
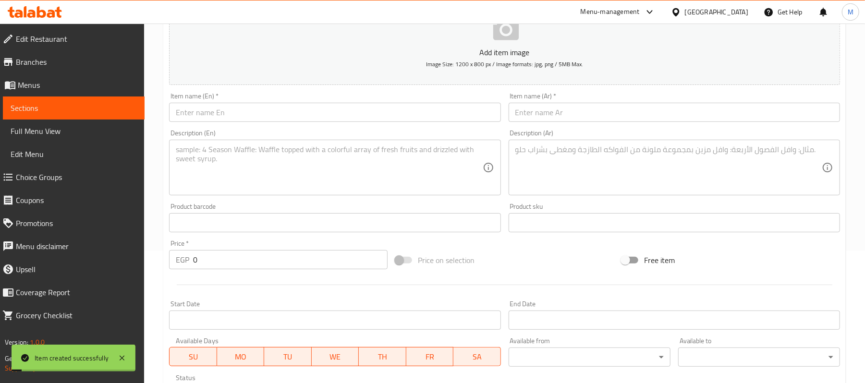
scroll to position [132, 0]
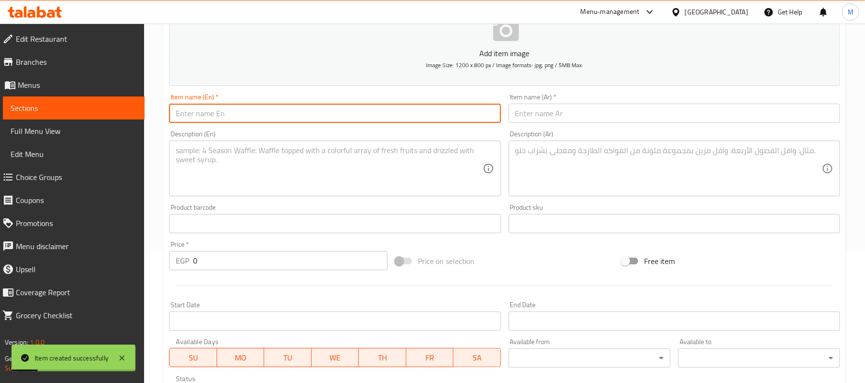
click at [257, 117] on input "text" at bounding box center [334, 113] width 331 height 19
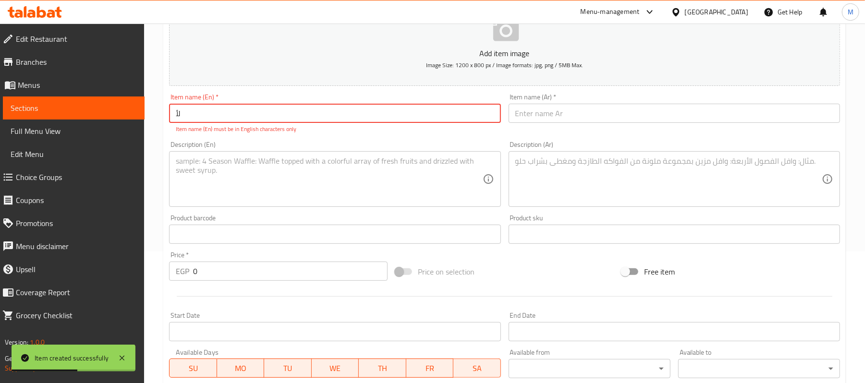
type input "ل"
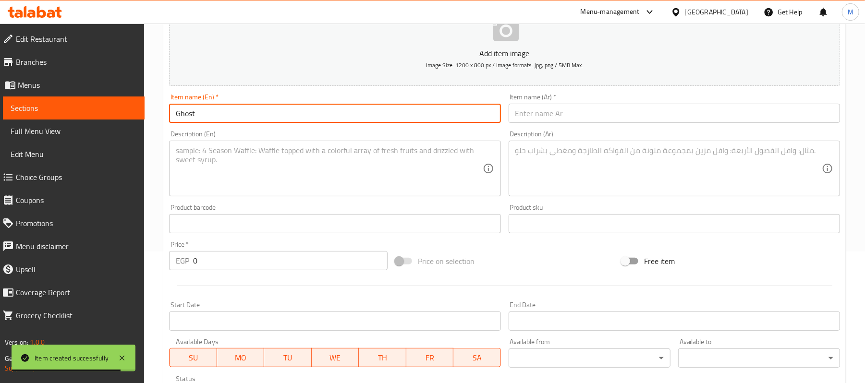
type input "Ghost"
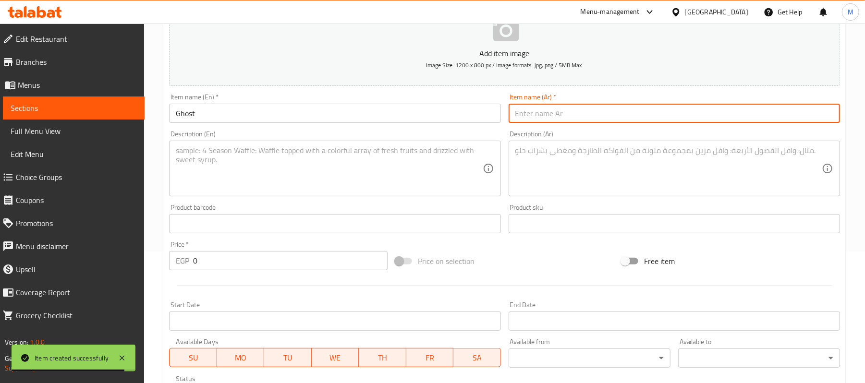
click at [642, 119] on input "text" at bounding box center [674, 113] width 331 height 19
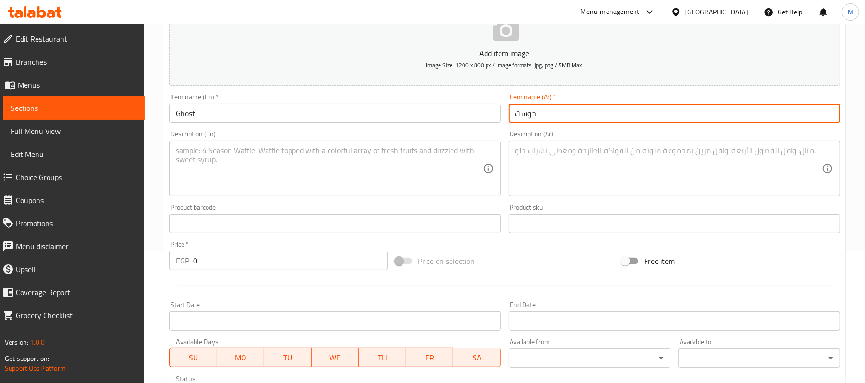
type input "جوست"
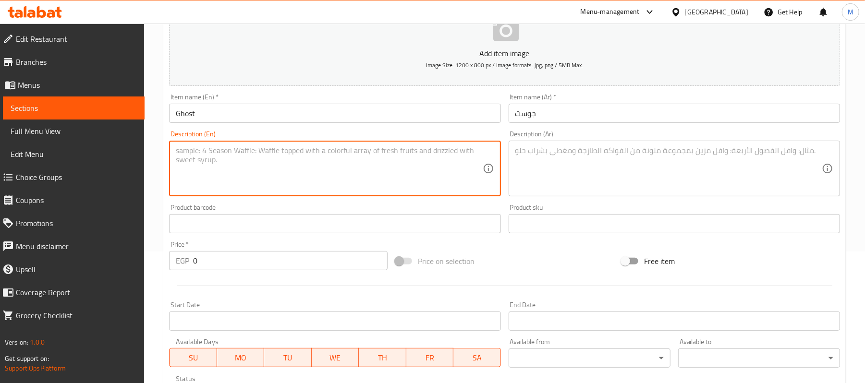
click at [342, 172] on textarea at bounding box center [329, 169] width 306 height 46
click at [527, 146] on textarea at bounding box center [668, 169] width 306 height 46
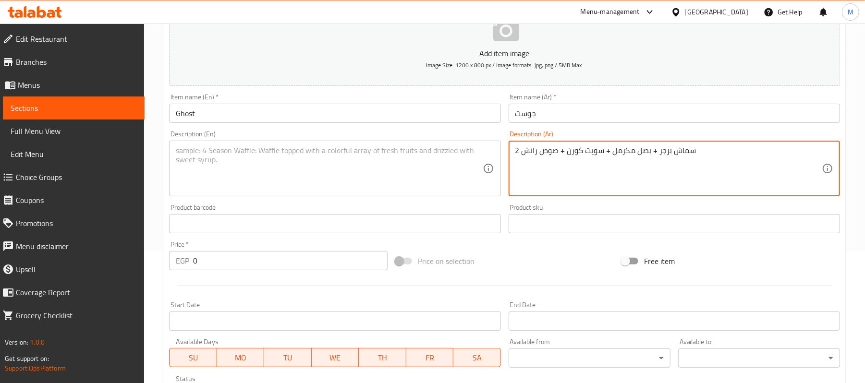
click at [529, 146] on textarea "2 سماش برجر + بصل مكرمل + سويت كورن + صوص رانش" at bounding box center [668, 169] width 306 height 46
type textarea "2 سماش برجر + بصل مكرمل + سويت كورن + صوص رانش"
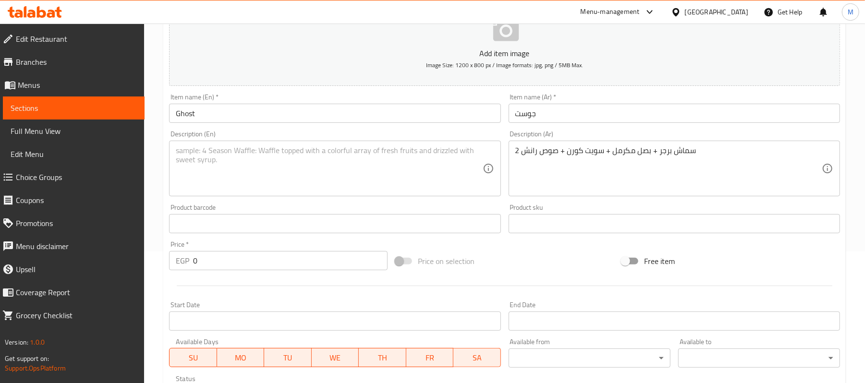
click at [280, 193] on div "Description (En)" at bounding box center [334, 169] width 331 height 56
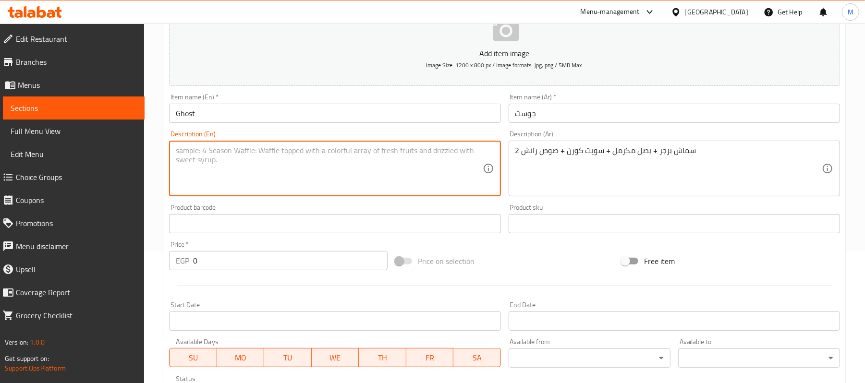
paste textarea "2 smash burgers + caramelized onions + sweet corn + ranch sauce"
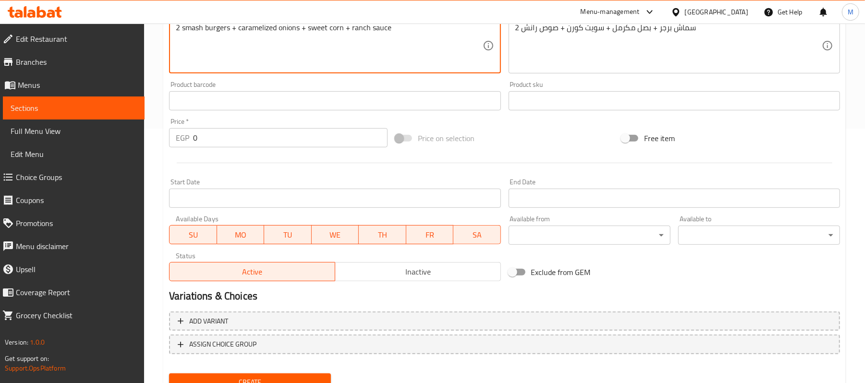
scroll to position [256, 0]
type textarea "2 smash burgers + caramelized onions + sweet corn + ranch sauce"
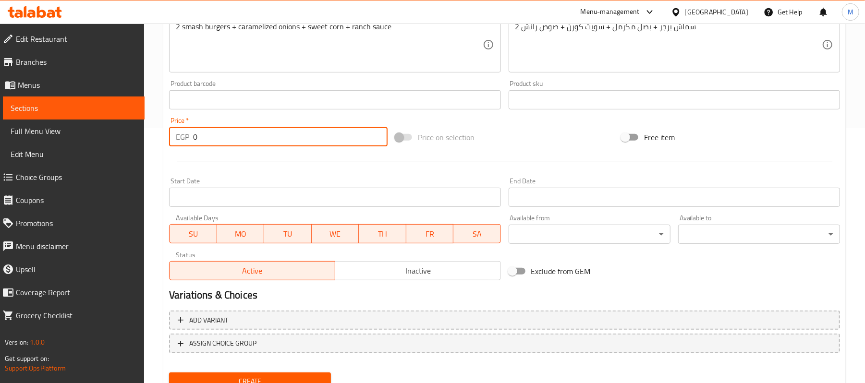
click at [238, 139] on input "0" at bounding box center [290, 136] width 195 height 19
type input "145"
click at [232, 179] on div "Start Date Start Date" at bounding box center [334, 192] width 331 height 29
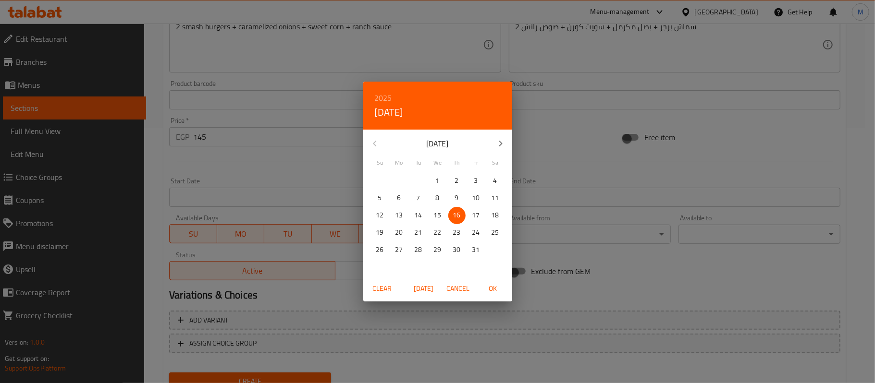
click at [252, 179] on div "2025 Thu, Oct [DATE] Mo Tu We Th Fr Sa 28 29 30 1 2 3 4 5 6 7 8 9 10 11 12 13 1…" at bounding box center [437, 191] width 875 height 383
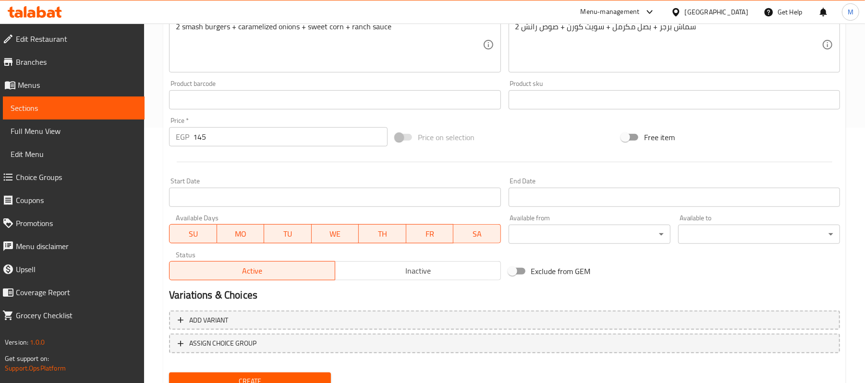
scroll to position [294, 0]
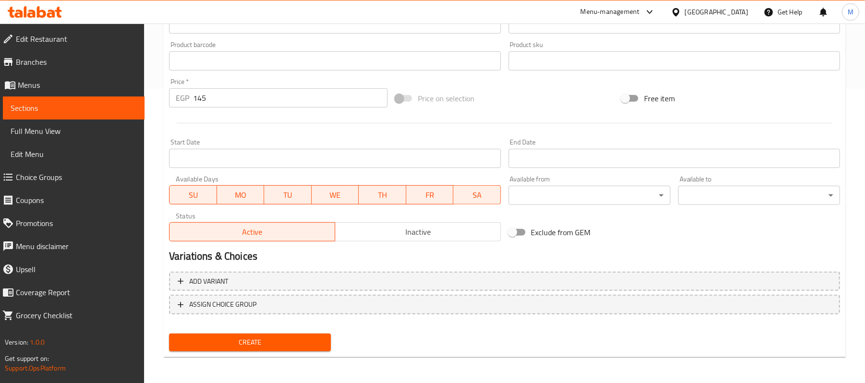
click at [235, 331] on div "Create" at bounding box center [250, 342] width 170 height 25
click at [235, 334] on button "Create" at bounding box center [250, 343] width 162 height 18
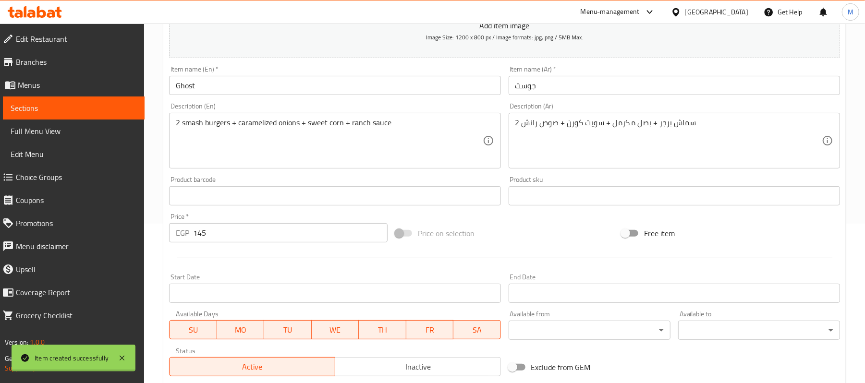
type input "0"
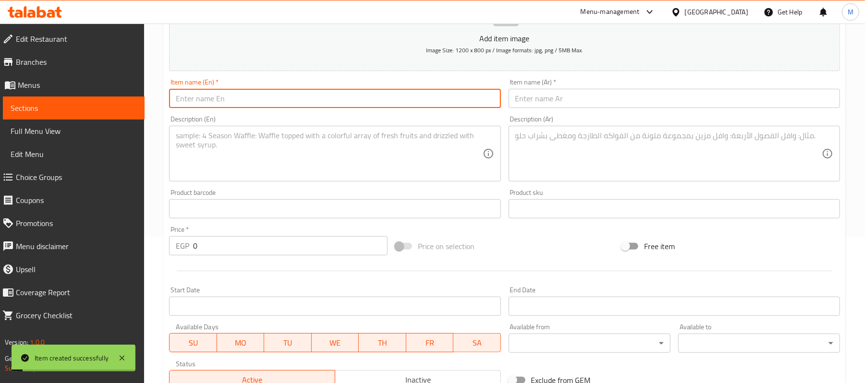
click at [291, 98] on input "text" at bounding box center [334, 98] width 331 height 19
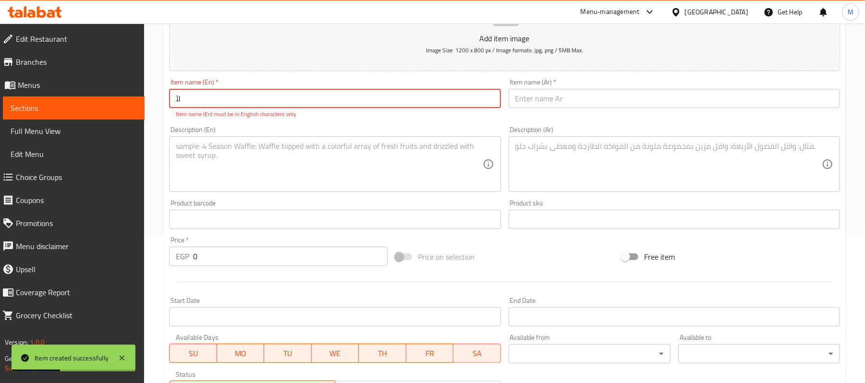
type input "ل"
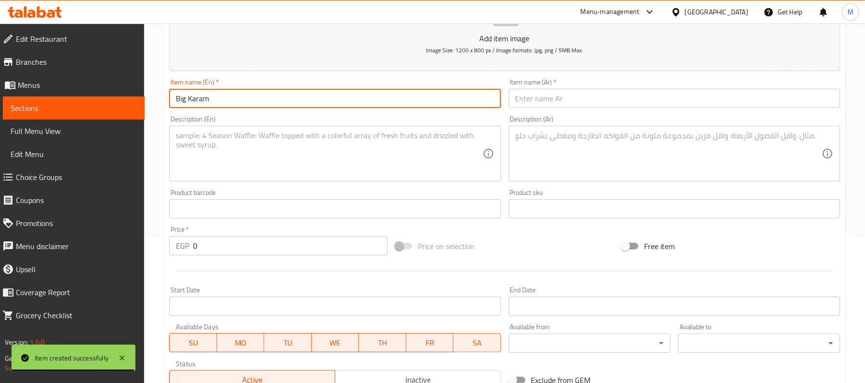
type input "Big Karam"
click at [578, 105] on input "text" at bounding box center [674, 98] width 331 height 19
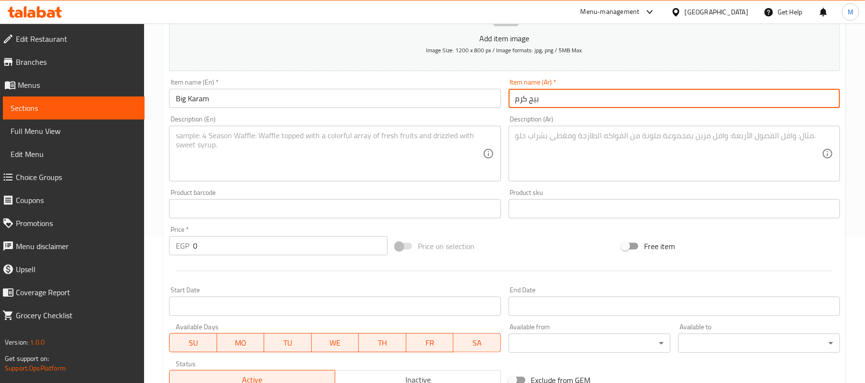
type input "بيج كرم"
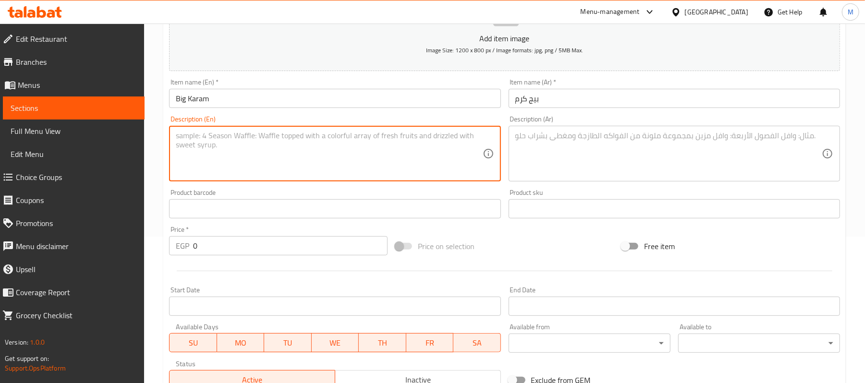
click at [329, 141] on textarea at bounding box center [329, 154] width 306 height 46
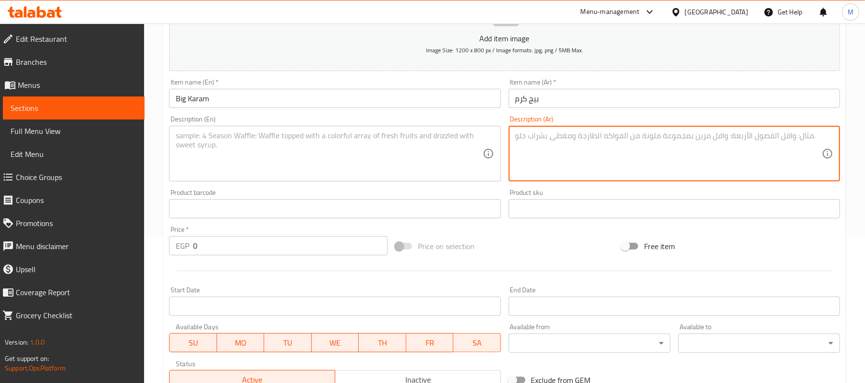
click at [612, 140] on textarea at bounding box center [668, 154] width 306 height 46
click at [601, 136] on textarea "3 قطع سماش + بيف بيكون + جبنة موزريلا" at bounding box center [668, 154] width 306 height 46
type textarea "3 قطع سماش + بيف بيكون + جبنة موزريلا"
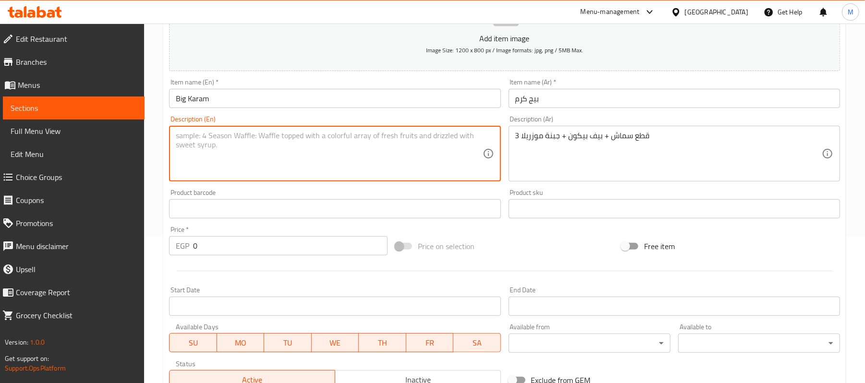
paste textarea "3 pieces of smash + beef bacon + mozzarella cheese"
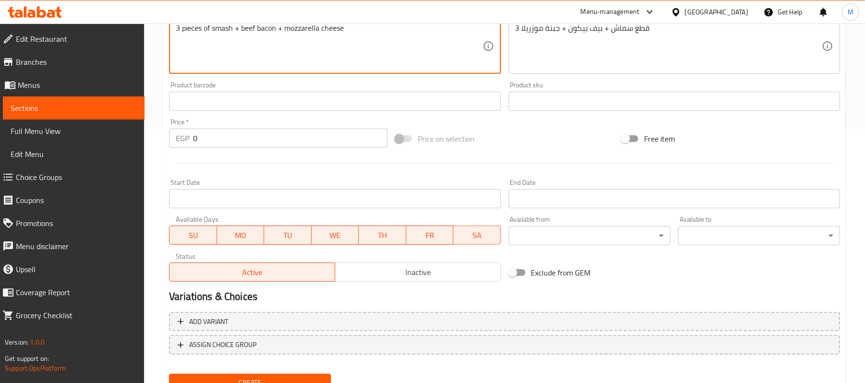
type textarea "3 pieces of smash + beef bacon + mozzarella cheese"
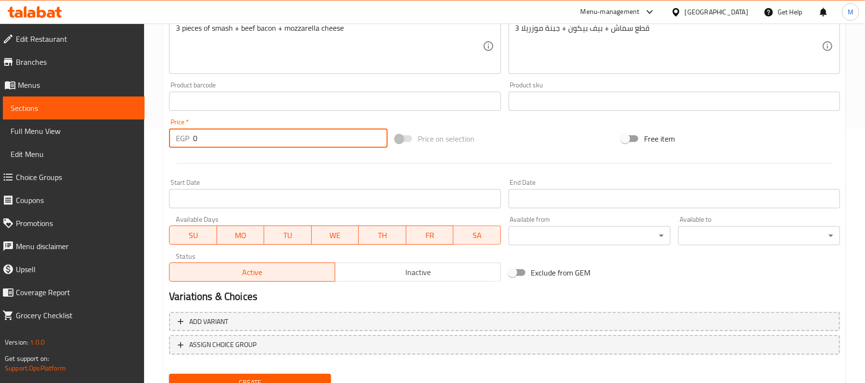
click at [247, 136] on input "0" at bounding box center [290, 138] width 195 height 19
type input "150"
click at [250, 162] on div at bounding box center [504, 164] width 679 height 24
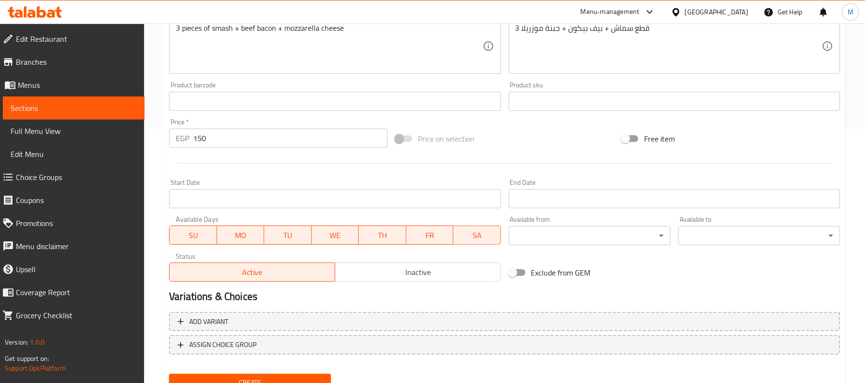
scroll to position [294, 0]
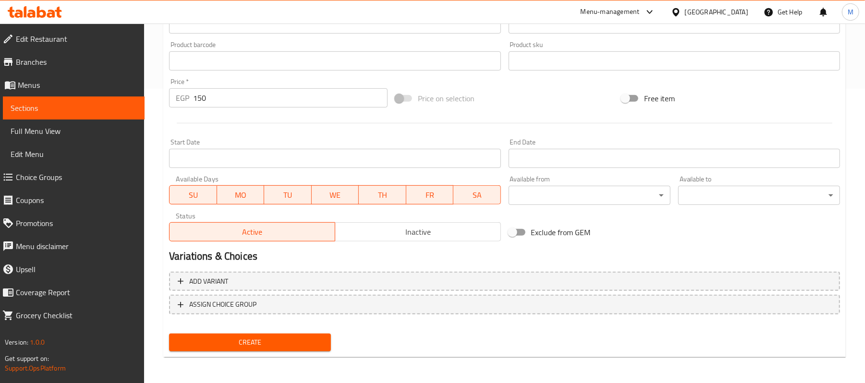
drag, startPoint x: 282, startPoint y: 352, endPoint x: 279, endPoint y: 346, distance: 6.2
click at [279, 346] on div "Create" at bounding box center [250, 342] width 170 height 25
click at [279, 346] on span "Create" at bounding box center [250, 343] width 147 height 12
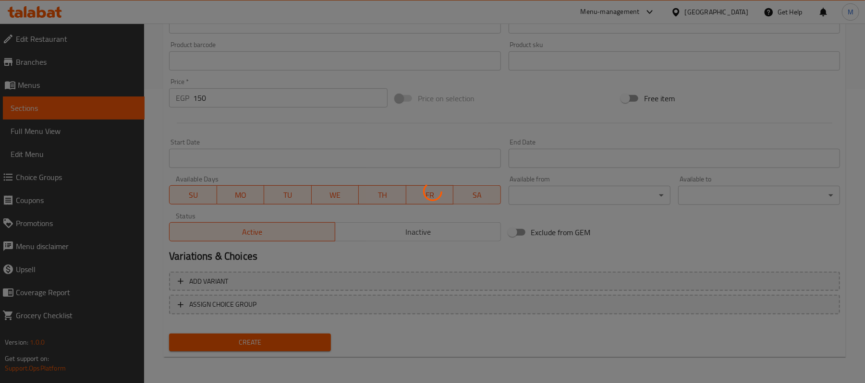
type input "0"
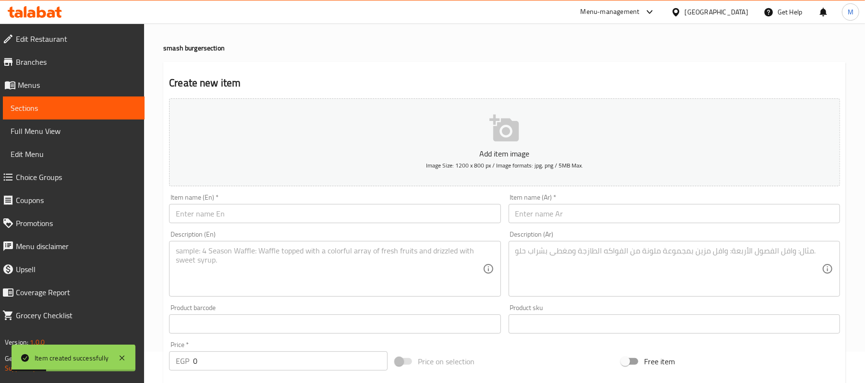
scroll to position [0, 0]
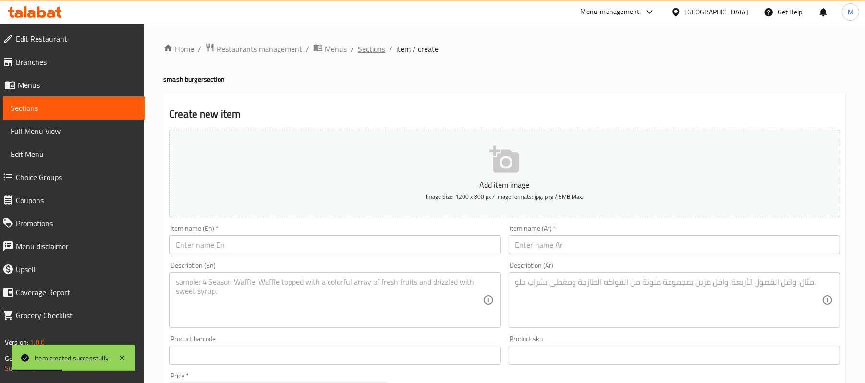
click at [376, 49] on span "Sections" at bounding box center [371, 49] width 27 height 12
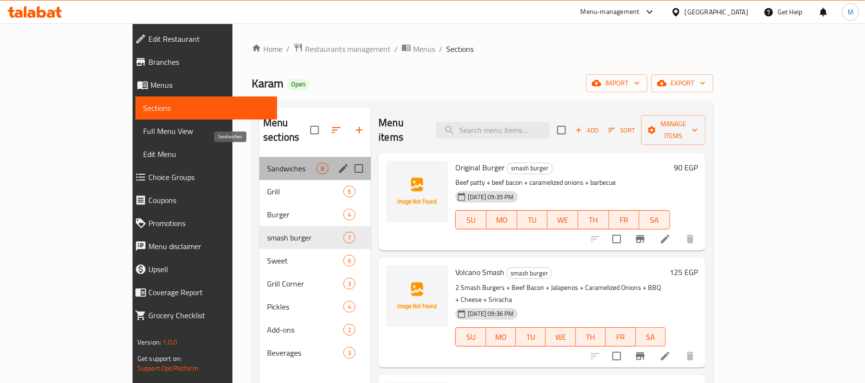
click at [267, 163] on span "Sandwiches" at bounding box center [291, 169] width 49 height 12
